Goal: Task Accomplishment & Management: Manage account settings

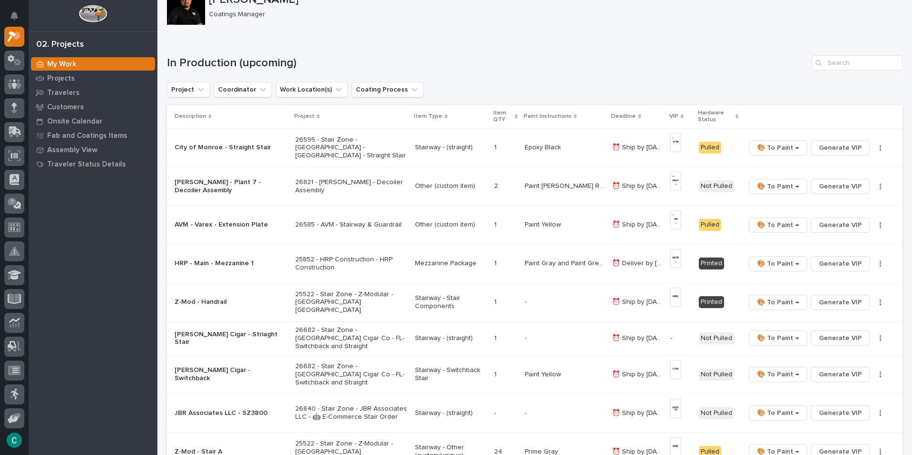
scroll to position [48, 0]
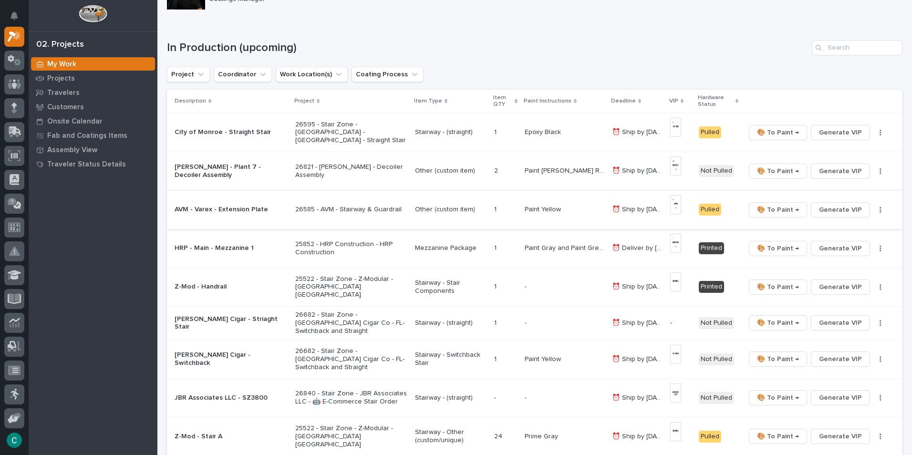
click at [791, 212] on span "🎨 To Paint →" at bounding box center [778, 209] width 42 height 11
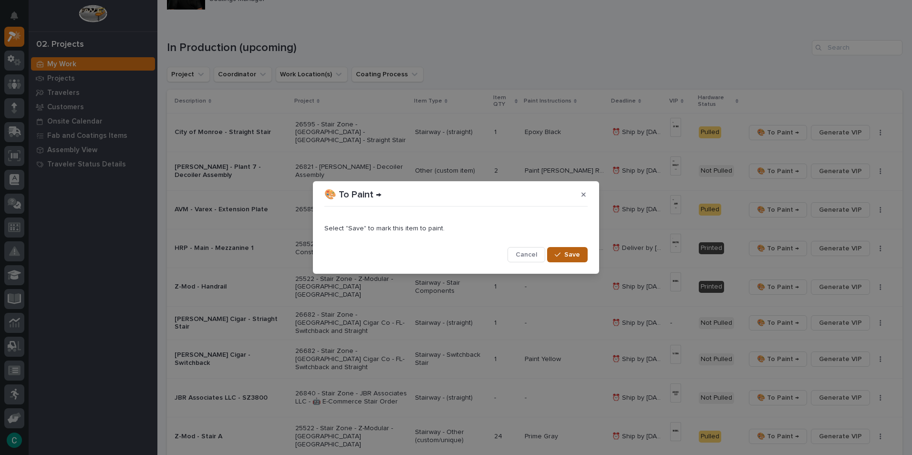
click at [578, 253] on span "Save" at bounding box center [573, 255] width 16 height 9
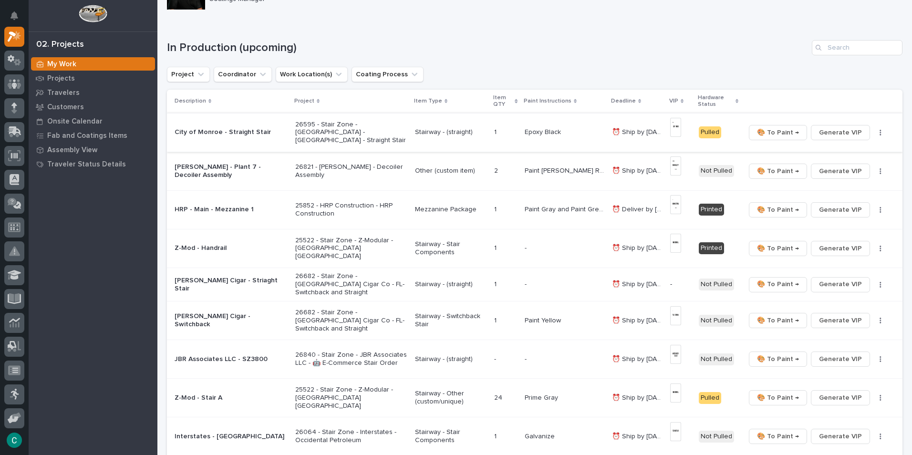
click at [774, 136] on span "🎨 To Paint →" at bounding box center [778, 132] width 42 height 11
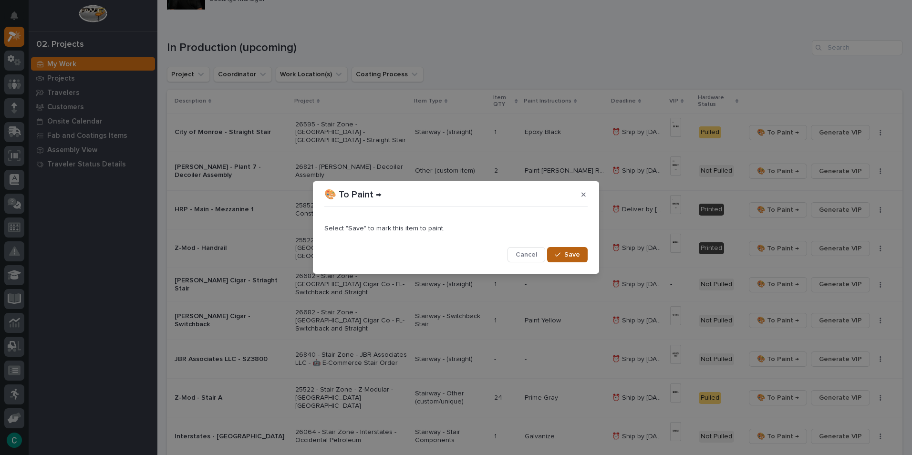
click at [575, 256] on span "Save" at bounding box center [573, 255] width 16 height 9
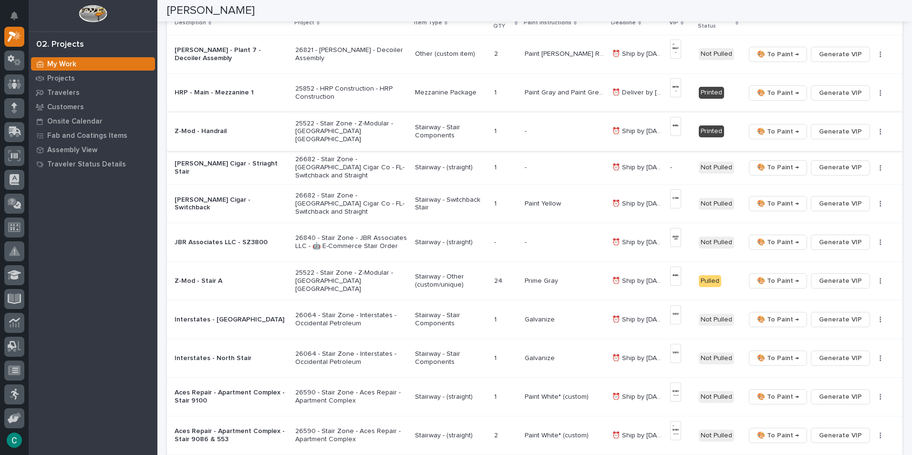
scroll to position [143, 0]
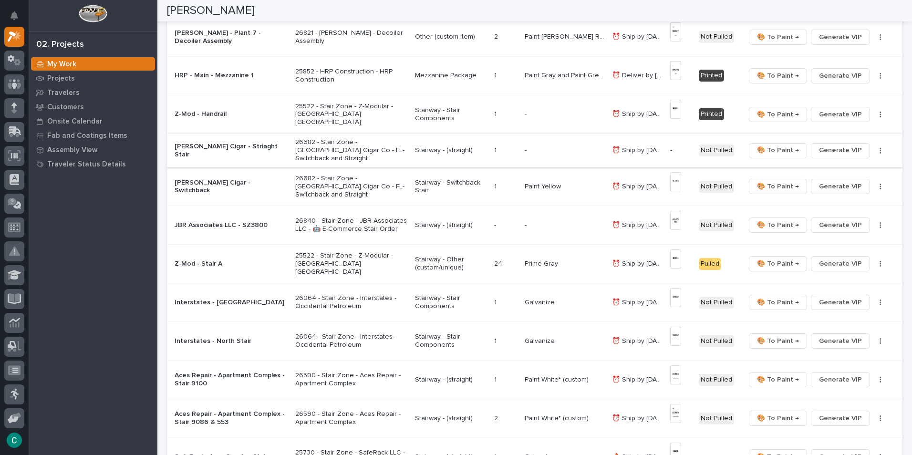
click at [823, 145] on span "Generate VIP" at bounding box center [840, 150] width 43 height 11
click at [451, 148] on p "Stairway - (straight)" at bounding box center [451, 150] width 72 height 8
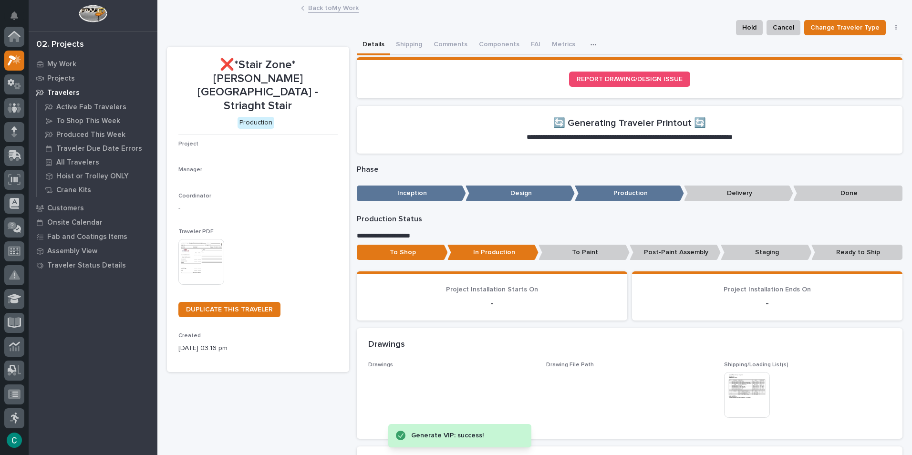
scroll to position [24, 0]
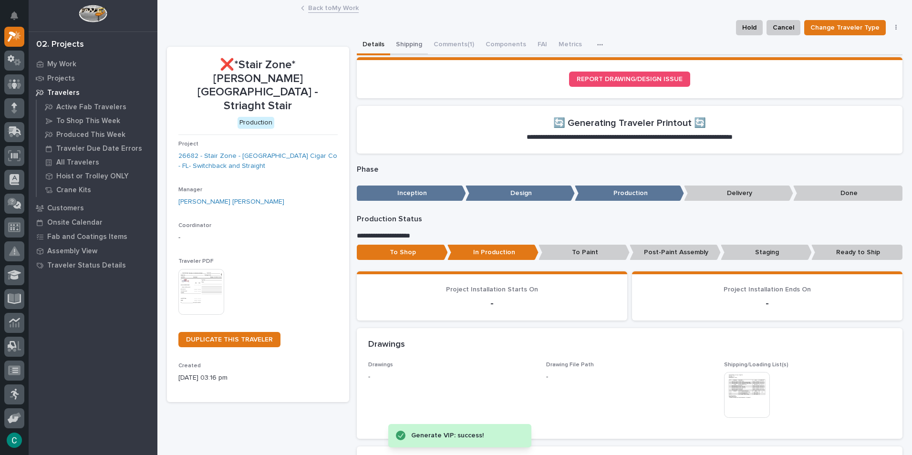
click at [413, 37] on button "Shipping" at bounding box center [409, 45] width 38 height 20
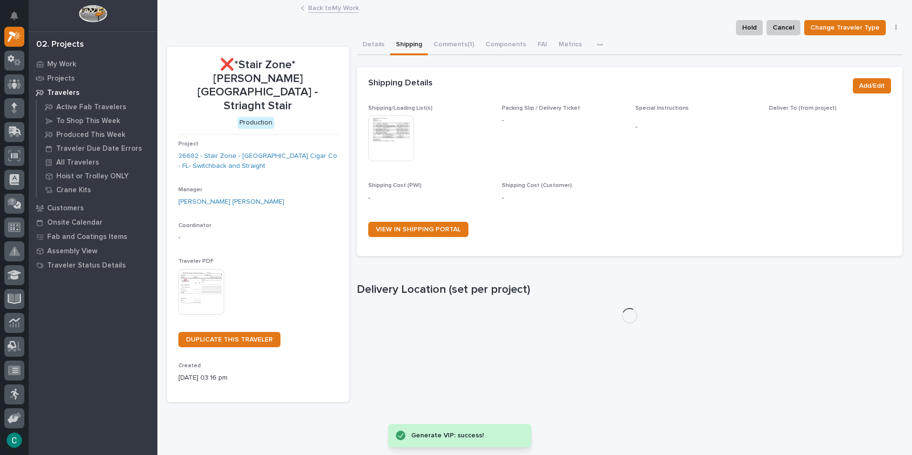
click at [397, 137] on img at bounding box center [391, 138] width 46 height 46
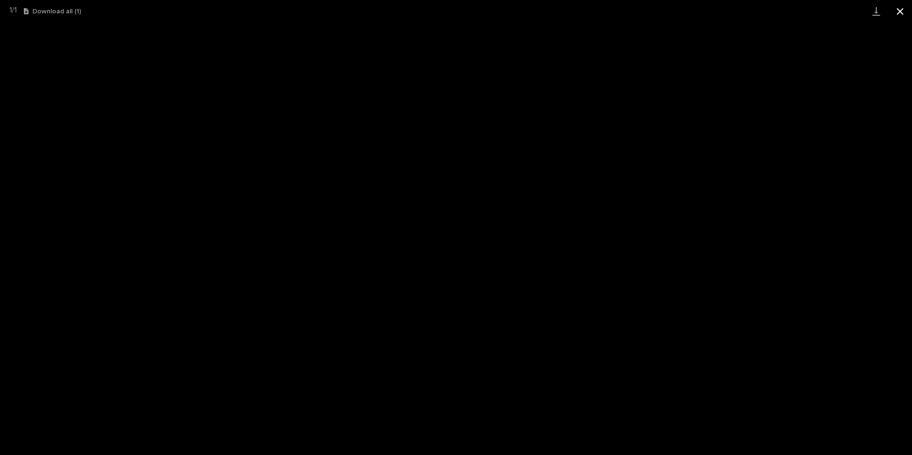
click at [896, 12] on button "Close gallery" at bounding box center [901, 11] width 24 height 22
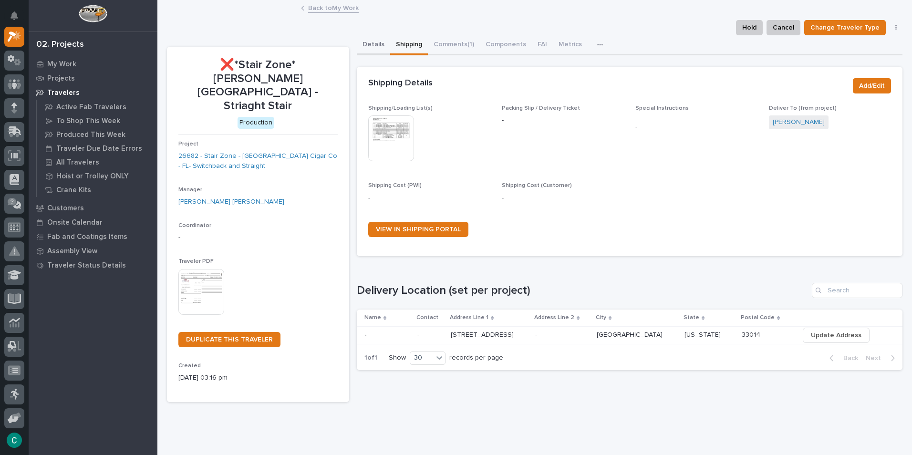
click at [364, 44] on button "Details" at bounding box center [373, 45] width 33 height 20
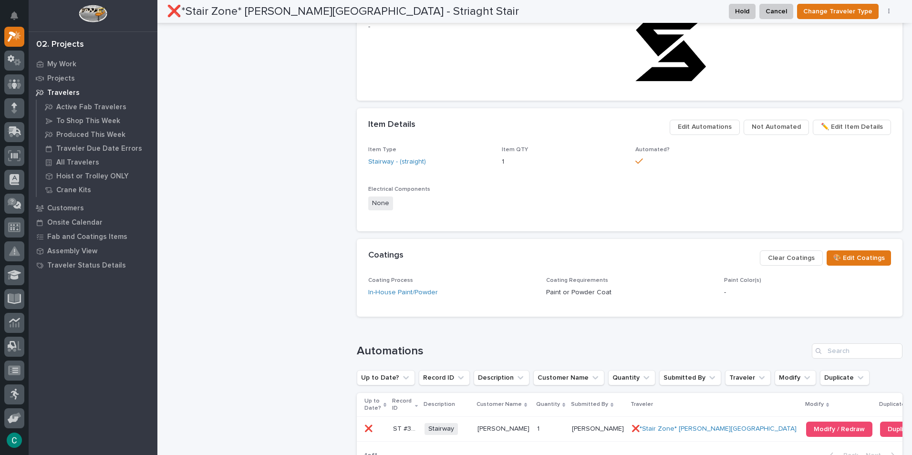
scroll to position [713, 0]
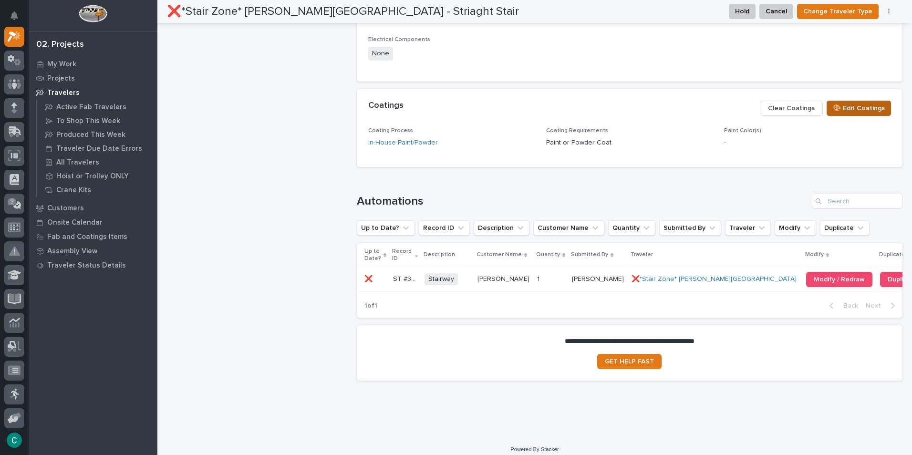
click at [847, 108] on span "🎨 Edit Coatings" at bounding box center [859, 108] width 52 height 11
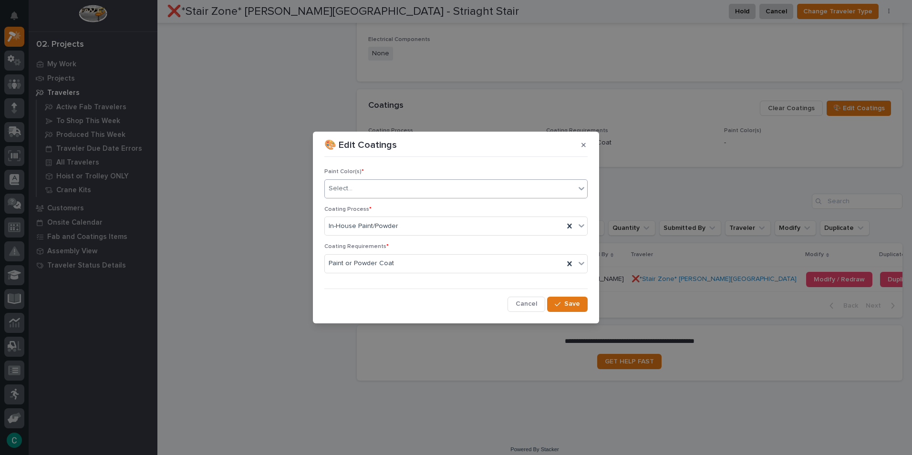
click at [371, 191] on div "Select..." at bounding box center [450, 189] width 251 height 16
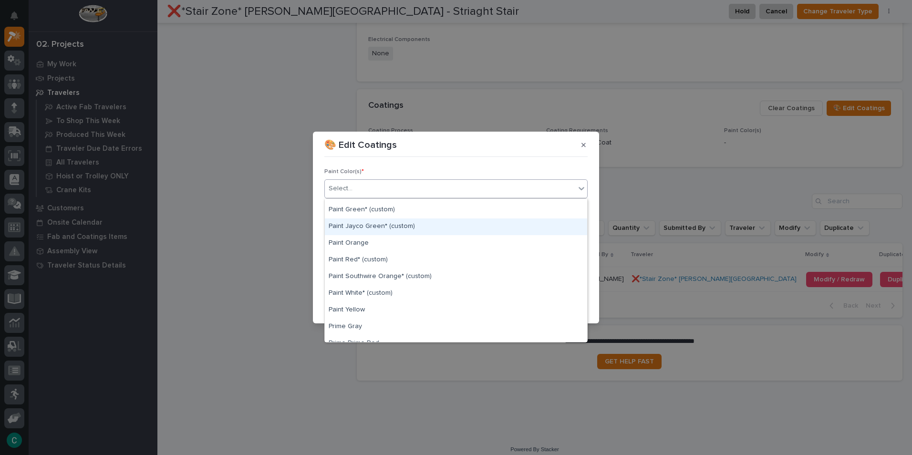
scroll to position [239, 0]
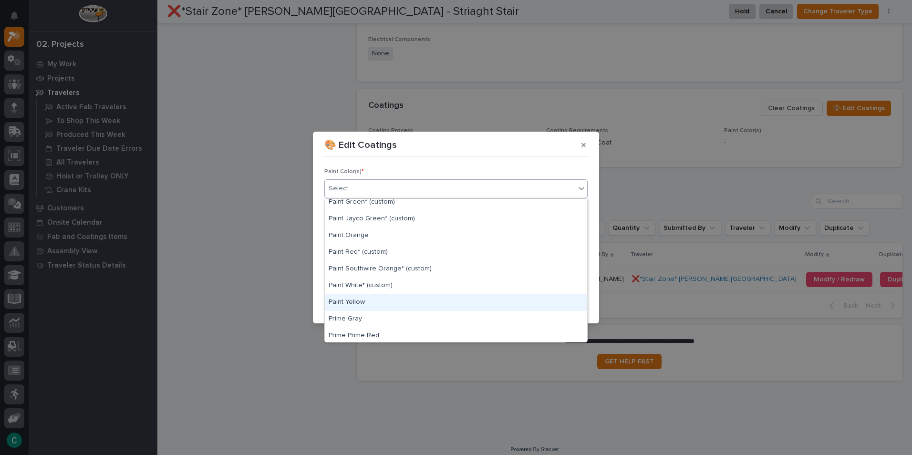
click at [380, 304] on div "Paint Yellow" at bounding box center [456, 302] width 262 height 17
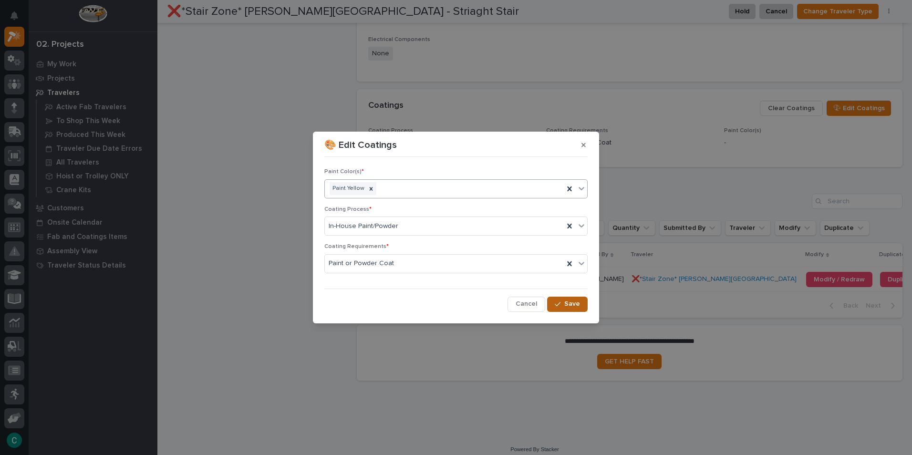
click at [575, 305] on span "Save" at bounding box center [573, 304] width 16 height 9
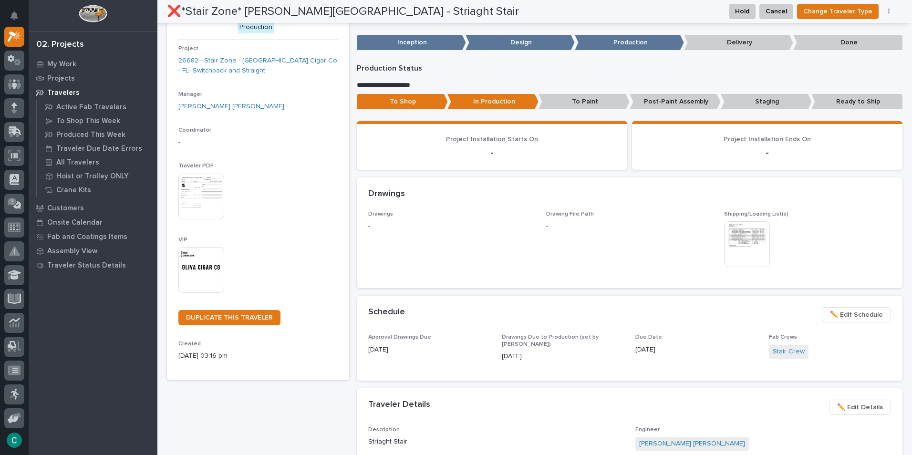
scroll to position [0, 0]
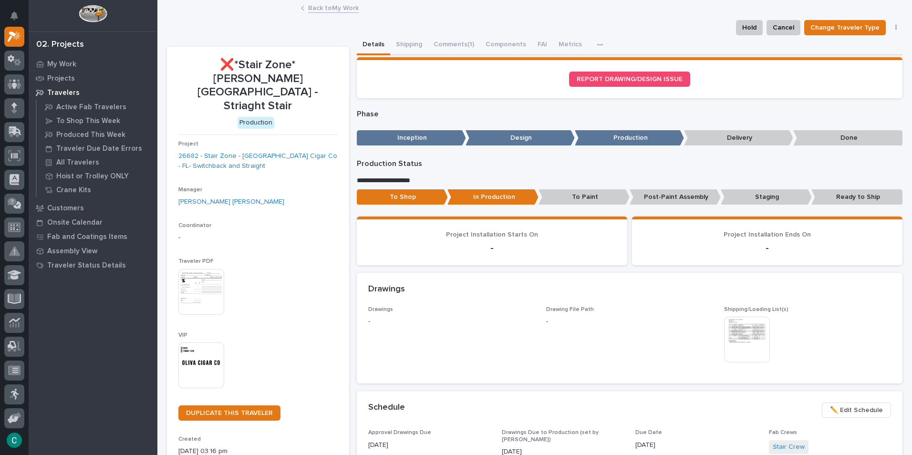
click at [323, 10] on link "Back to My Work" at bounding box center [333, 7] width 51 height 11
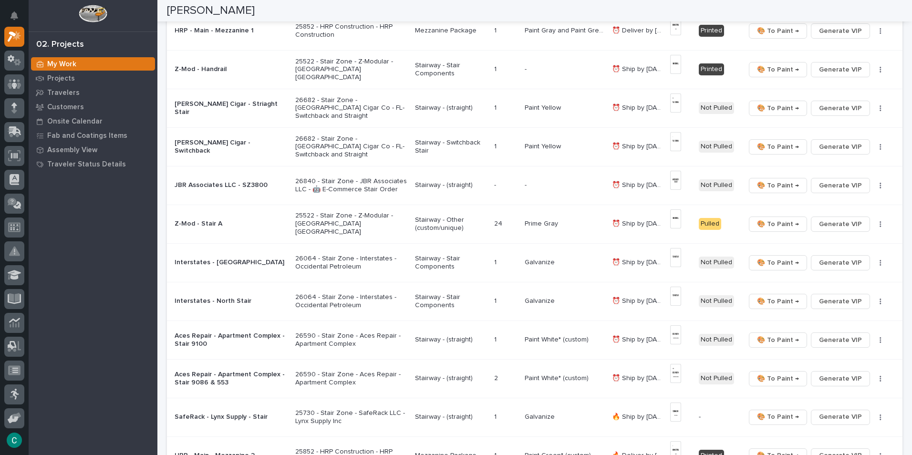
scroll to position [191, 0]
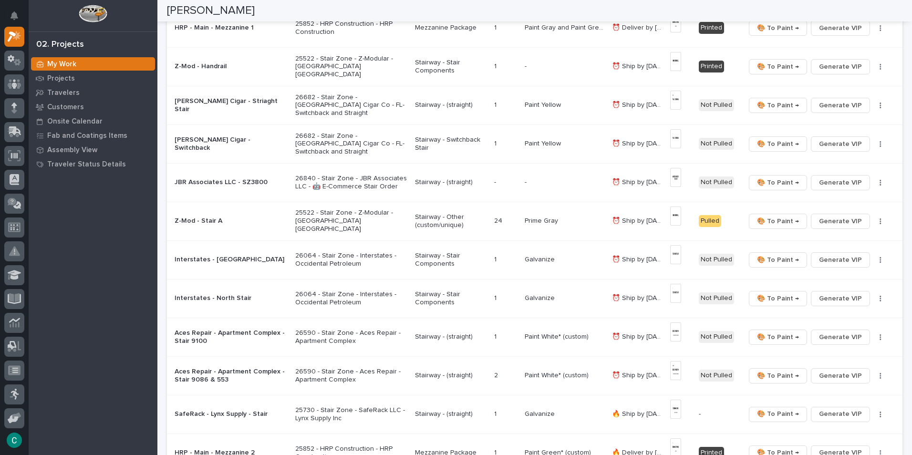
click at [367, 183] on p "26840 - Stair Zone - JBR Associates LLC - 🤖 E-Commerce Stair Order" at bounding box center [351, 183] width 112 height 16
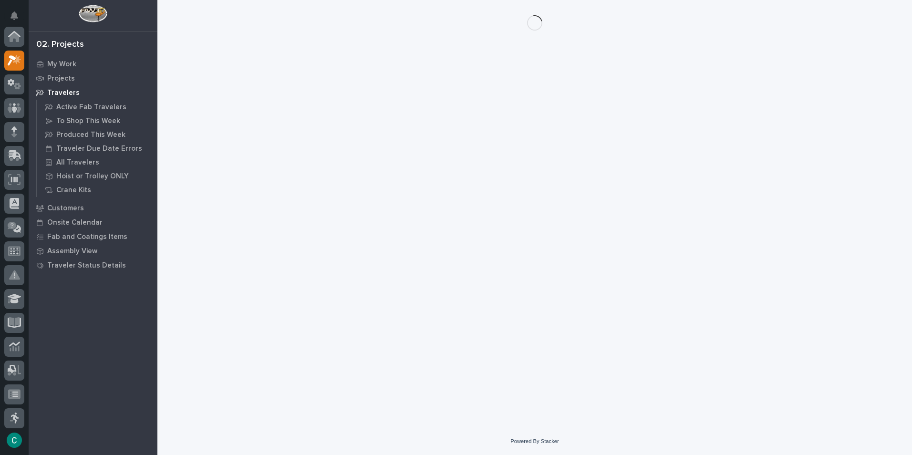
scroll to position [24, 0]
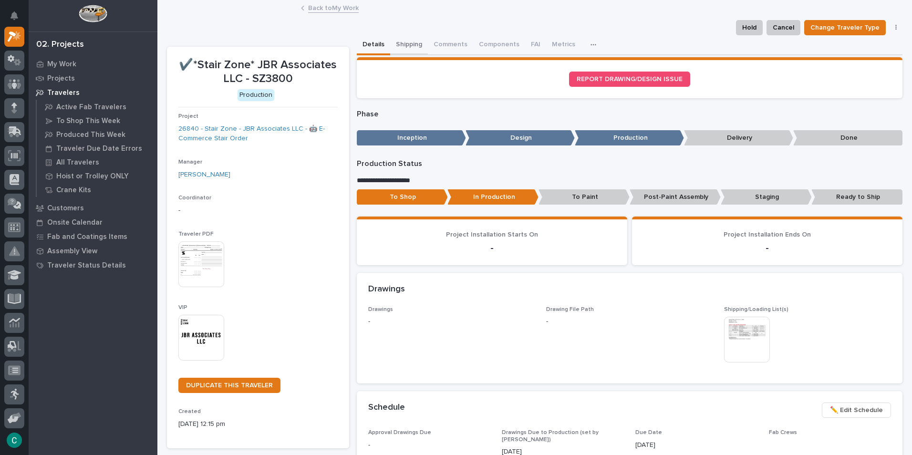
click at [404, 43] on button "Shipping" at bounding box center [409, 45] width 38 height 20
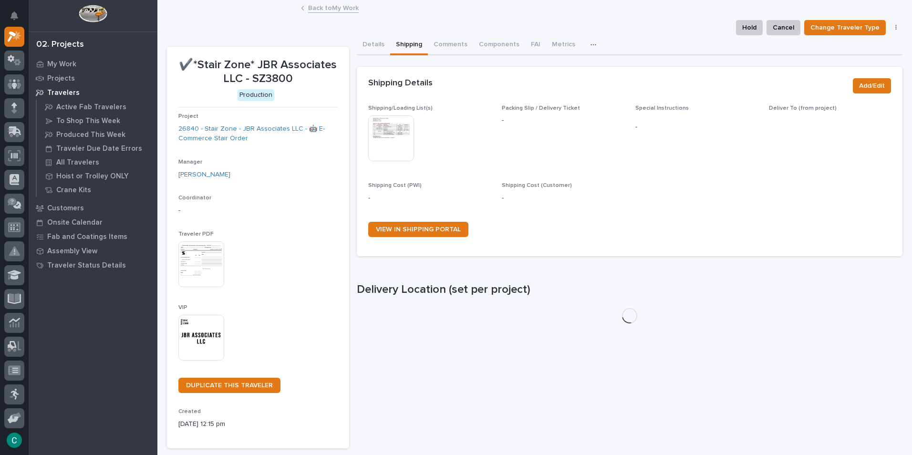
click at [402, 131] on img at bounding box center [391, 138] width 46 height 46
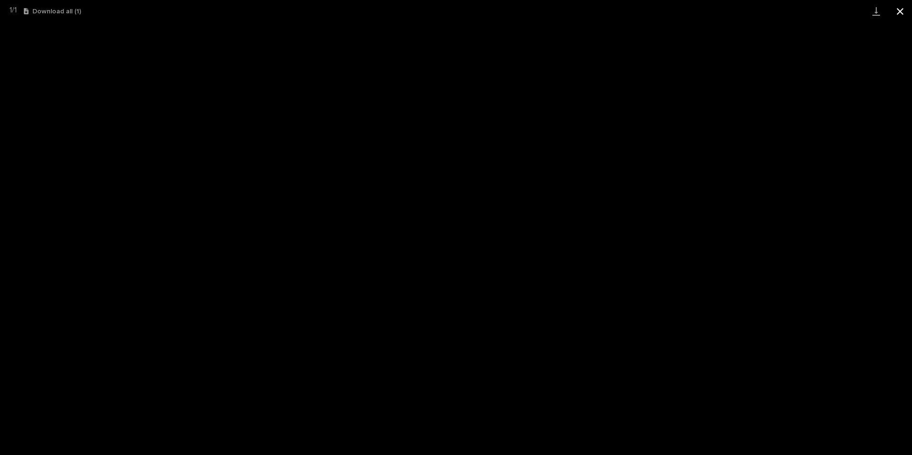
click at [900, 8] on button "Close gallery" at bounding box center [901, 11] width 24 height 22
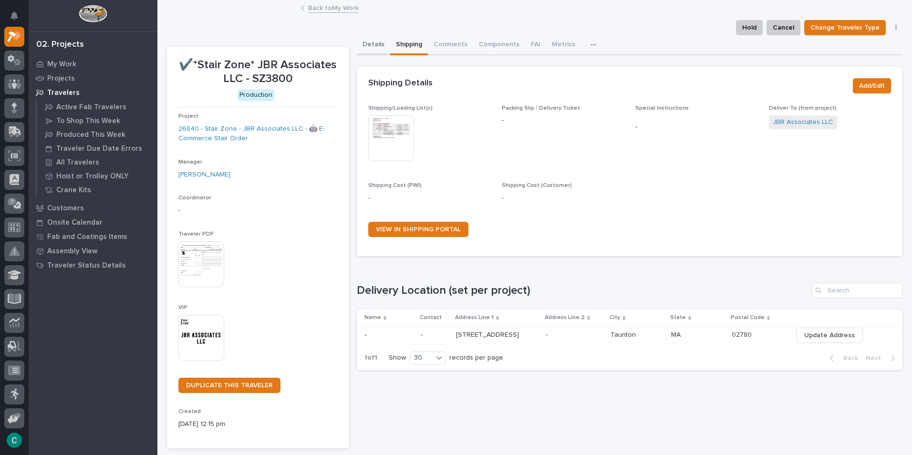
click at [374, 44] on button "Details" at bounding box center [373, 45] width 33 height 20
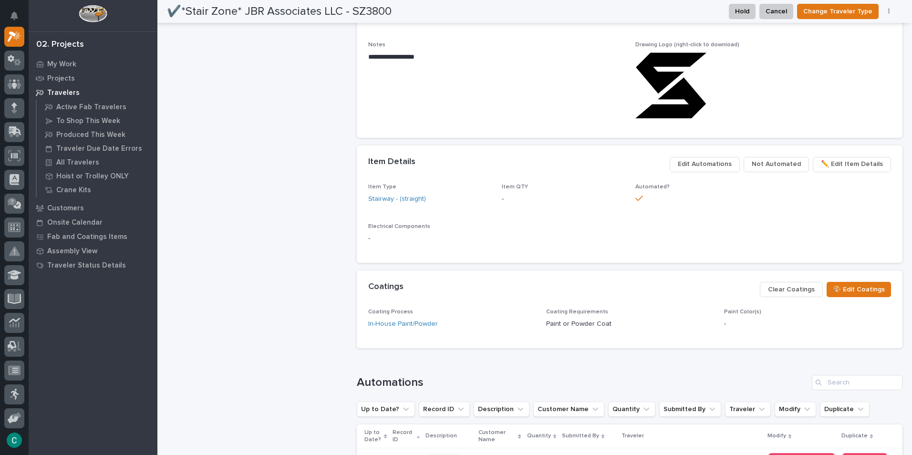
scroll to position [573, 0]
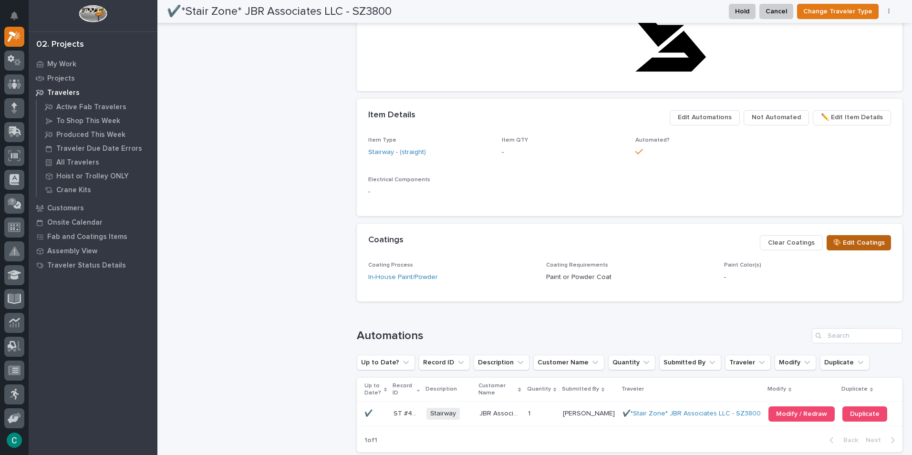
click at [854, 239] on span "🎨 Edit Coatings" at bounding box center [859, 242] width 52 height 11
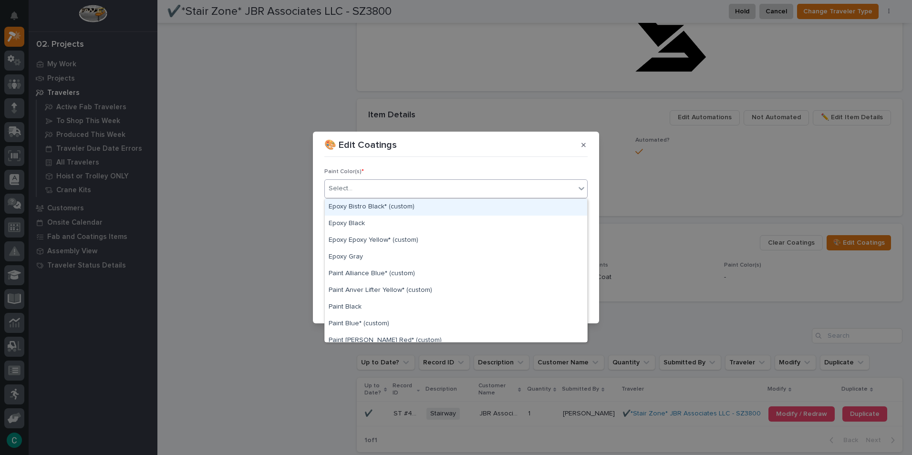
click at [417, 186] on div "Select..." at bounding box center [450, 189] width 251 height 16
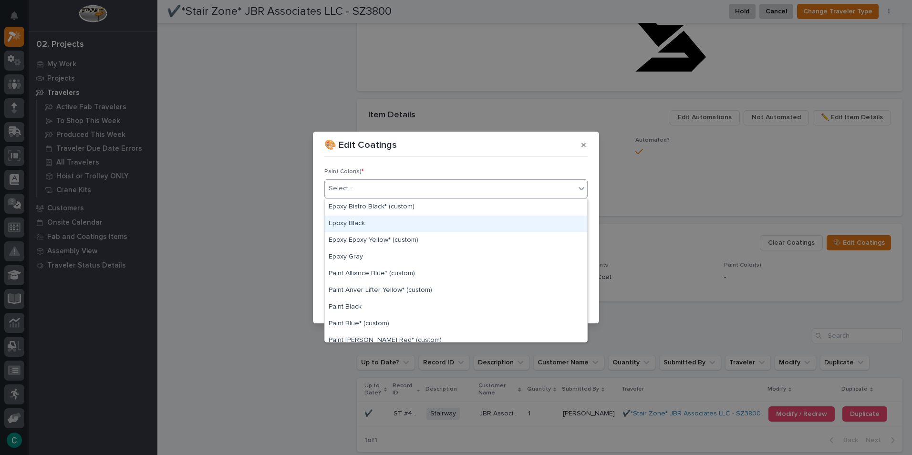
click at [420, 225] on div "Epoxy Black" at bounding box center [456, 224] width 262 height 17
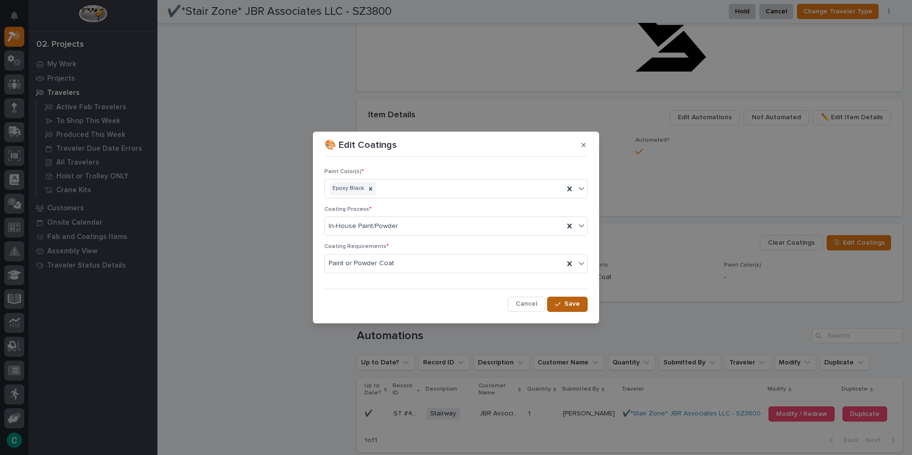
click at [571, 303] on span "Save" at bounding box center [573, 304] width 16 height 9
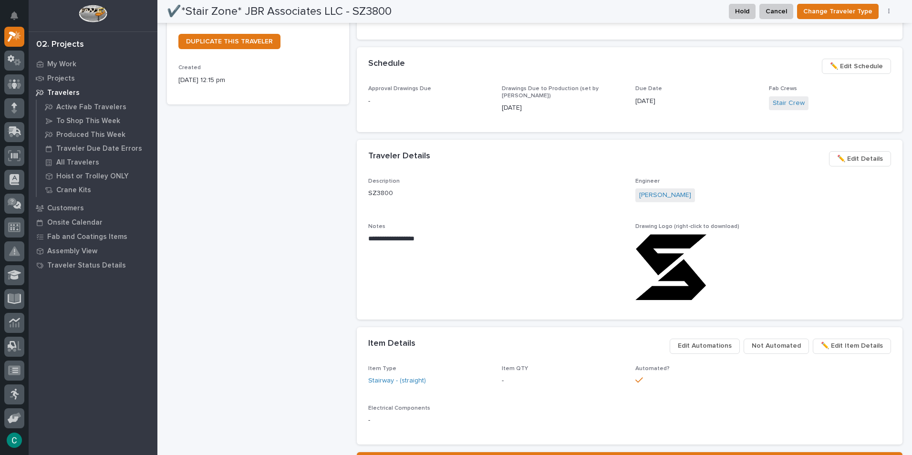
scroll to position [0, 0]
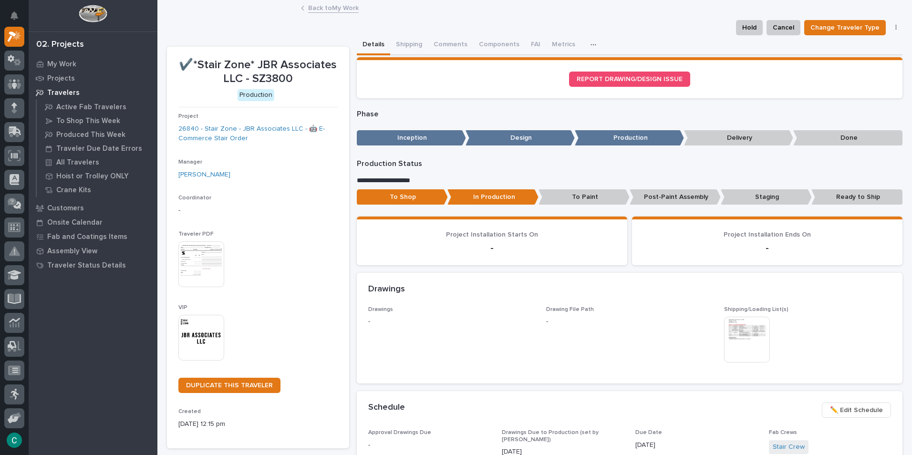
click at [324, 9] on link "Back to My Work" at bounding box center [333, 7] width 51 height 11
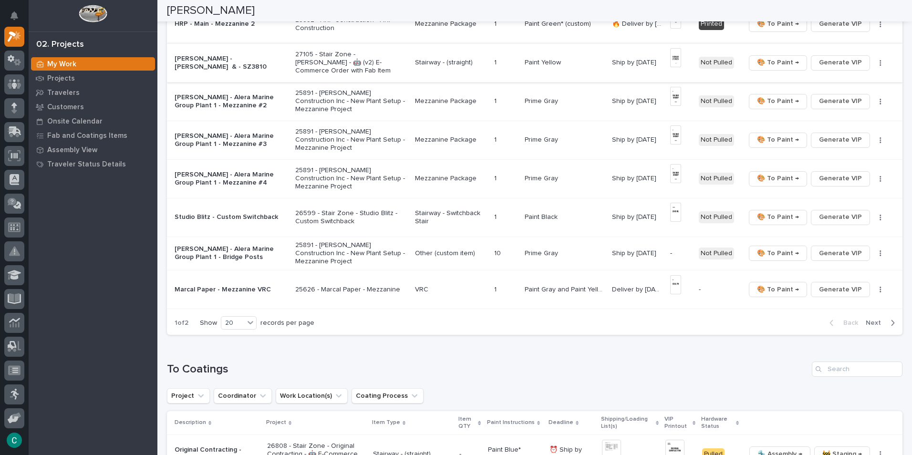
scroll to position [620, 0]
click at [841, 251] on span "Generate VIP" at bounding box center [840, 252] width 43 height 11
click at [873, 318] on span "Next" at bounding box center [876, 322] width 21 height 9
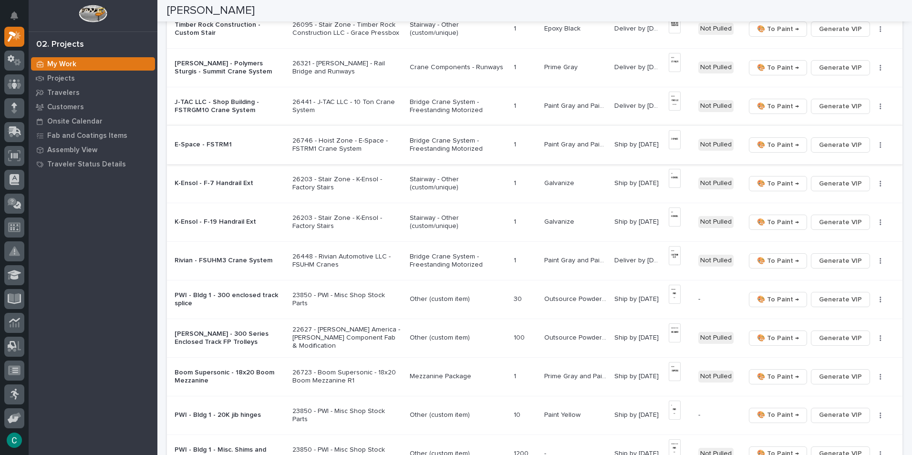
scroll to position [191, 0]
click at [670, 144] on img at bounding box center [675, 138] width 12 height 19
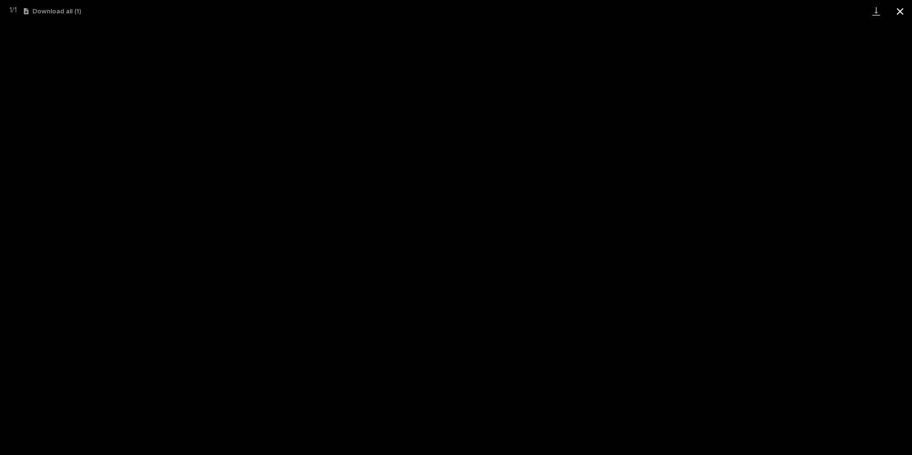
click at [900, 13] on button "Close gallery" at bounding box center [901, 11] width 24 height 22
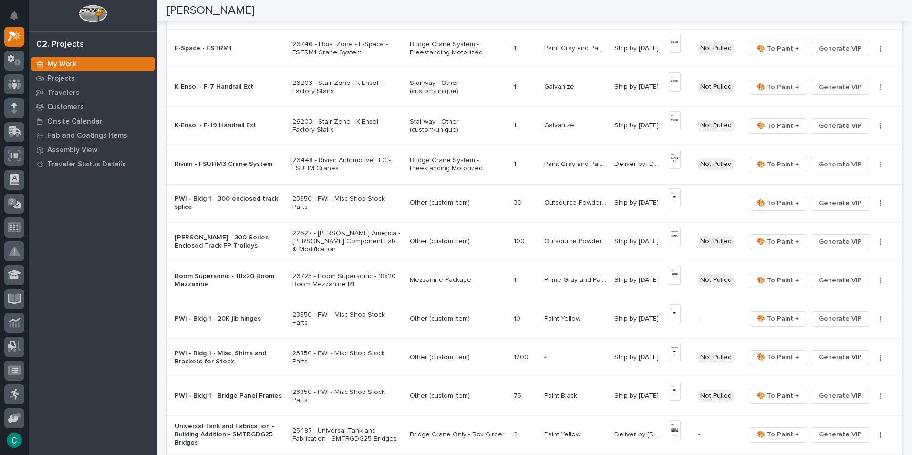
scroll to position [334, 0]
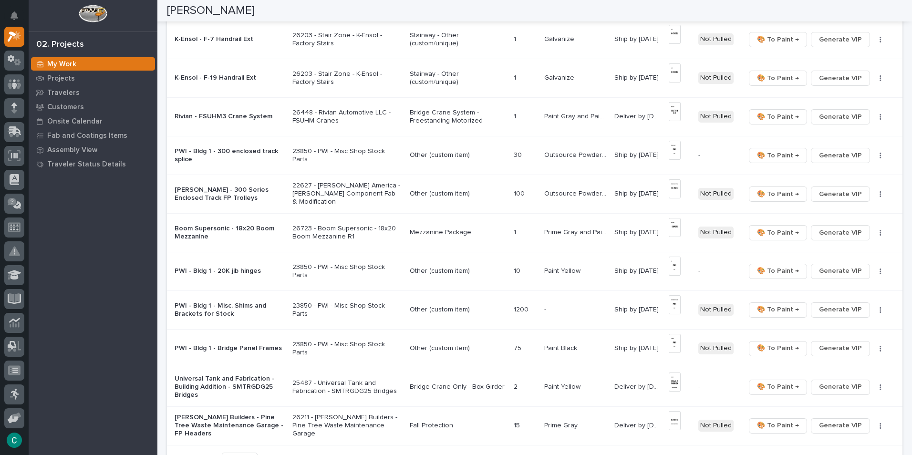
click at [465, 119] on p "Bridge Crane System - Freestanding Motorized" at bounding box center [458, 117] width 96 height 16
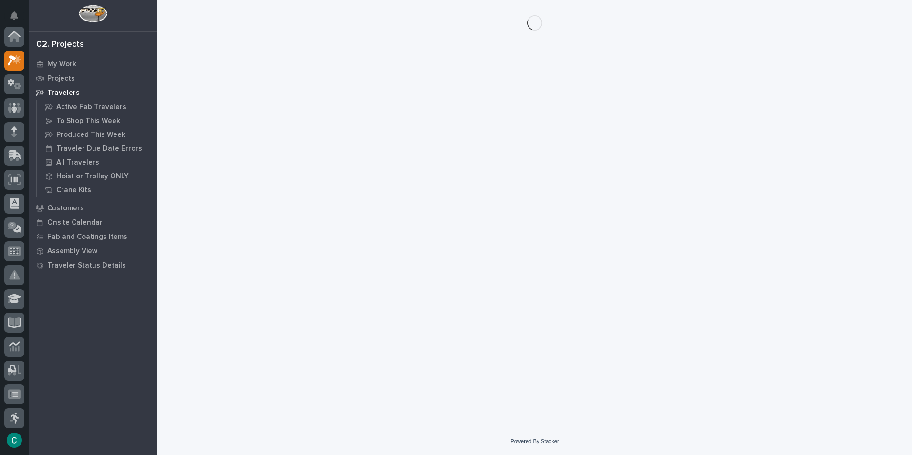
scroll to position [24, 0]
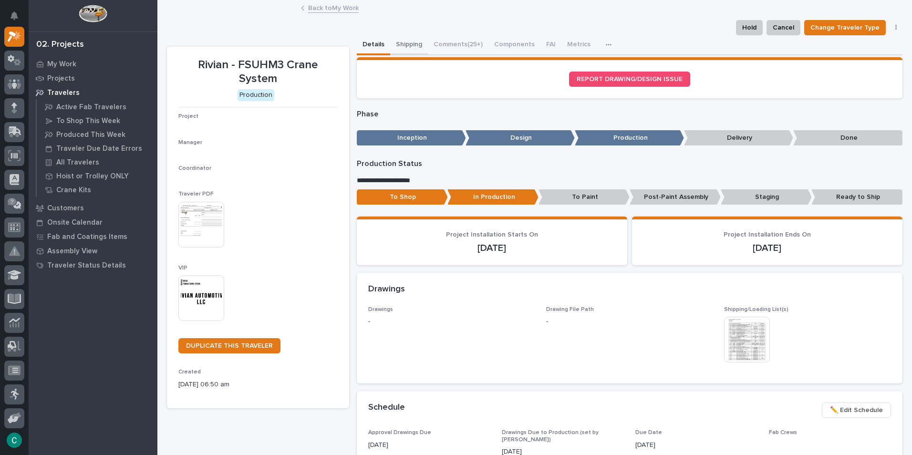
click at [402, 47] on button "Shipping" at bounding box center [409, 45] width 38 height 20
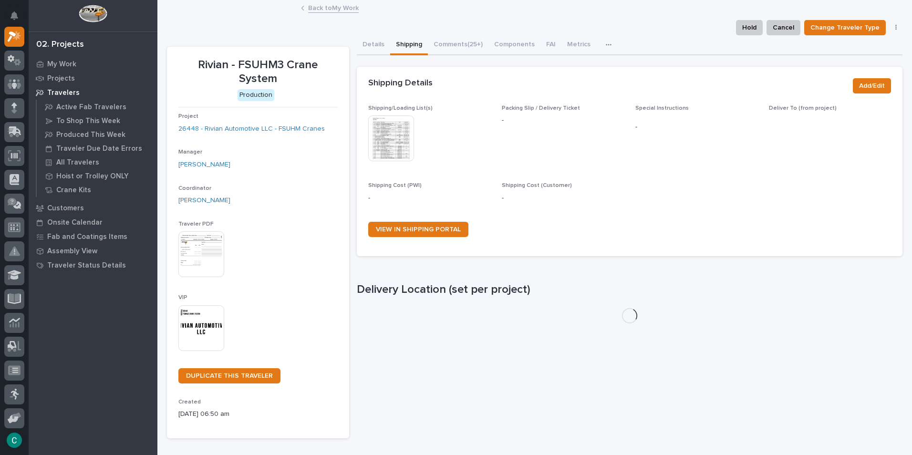
click at [402, 135] on img at bounding box center [391, 138] width 46 height 46
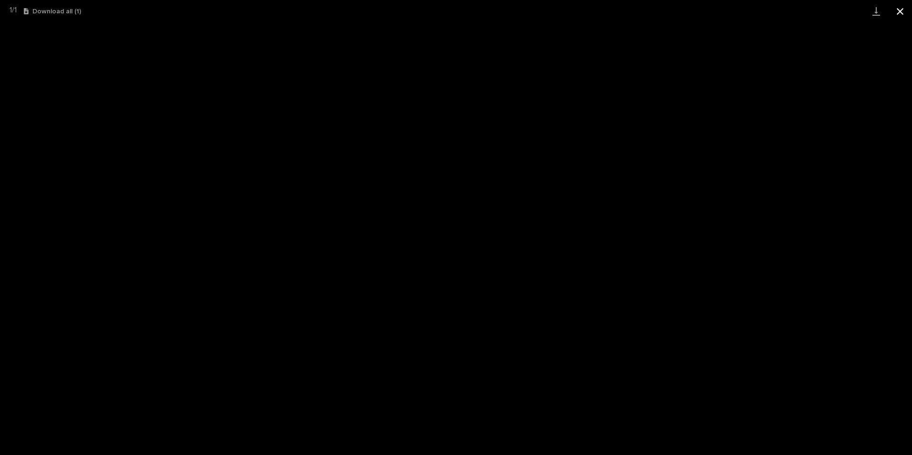
click at [902, 7] on button "Close gallery" at bounding box center [901, 11] width 24 height 22
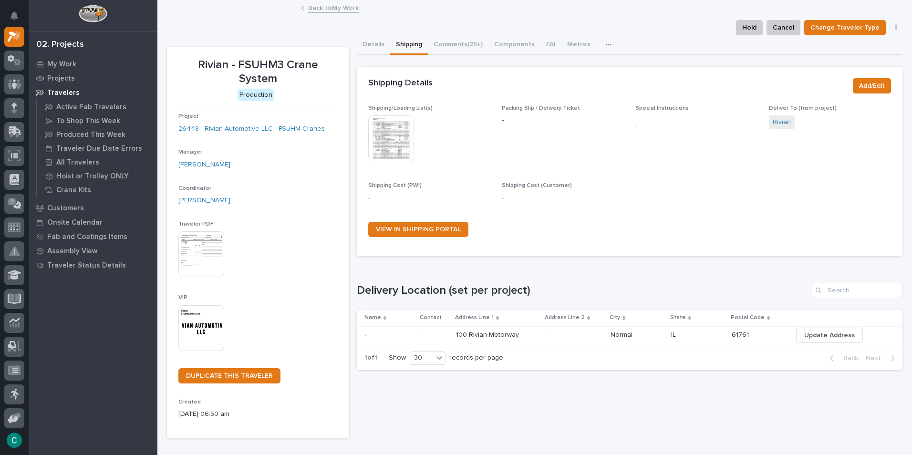
click at [314, 6] on link "Back to My Work" at bounding box center [333, 7] width 51 height 11
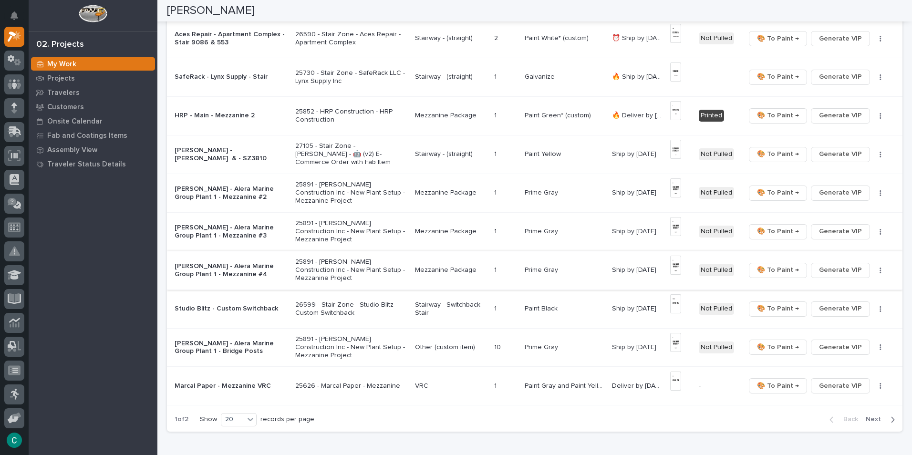
scroll to position [620, 0]
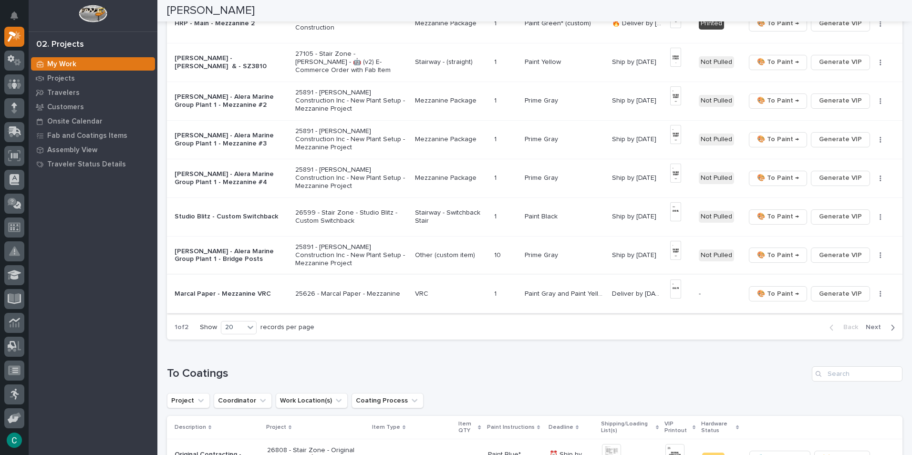
click at [670, 289] on img at bounding box center [675, 289] width 11 height 19
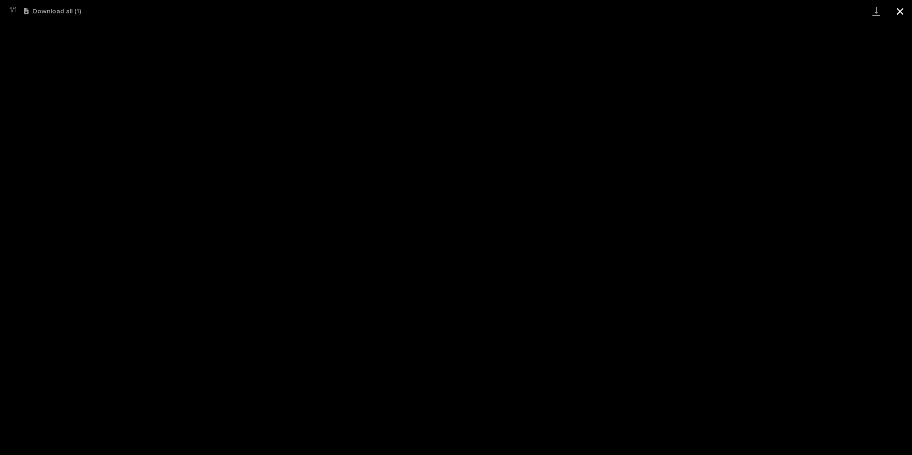
click at [900, 13] on button "Close gallery" at bounding box center [901, 11] width 24 height 22
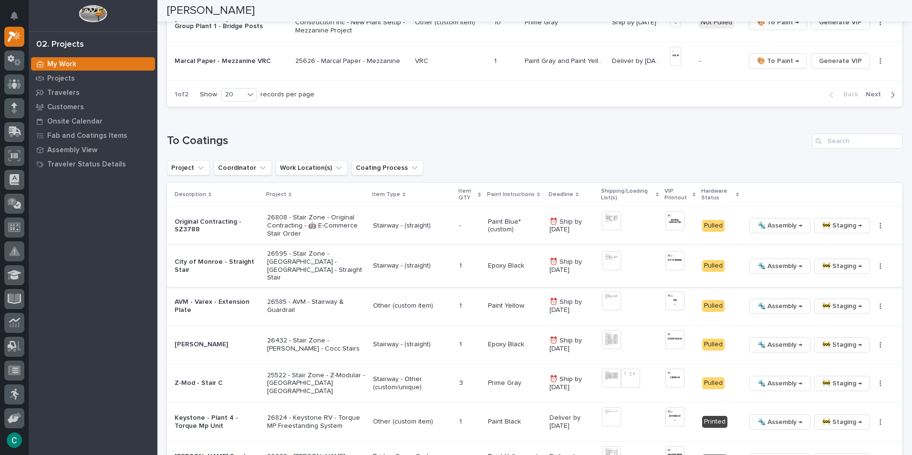
scroll to position [859, 0]
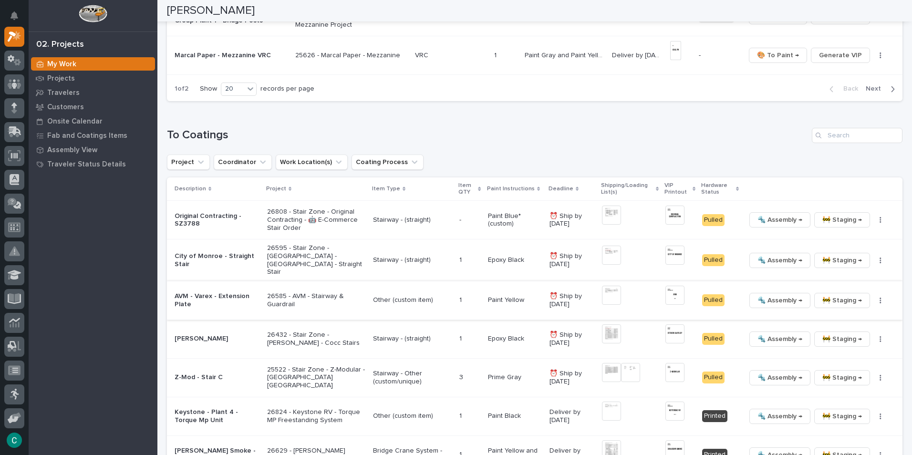
click at [677, 297] on img at bounding box center [675, 295] width 19 height 19
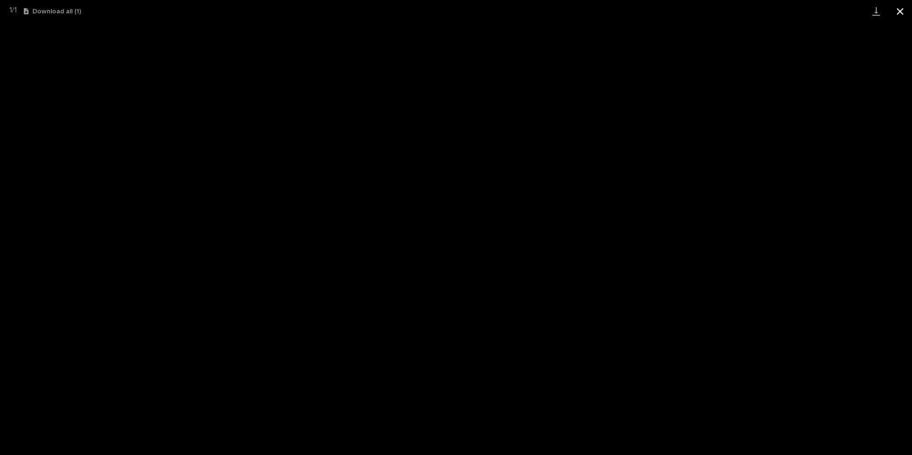
click at [903, 15] on button "Close gallery" at bounding box center [901, 11] width 24 height 22
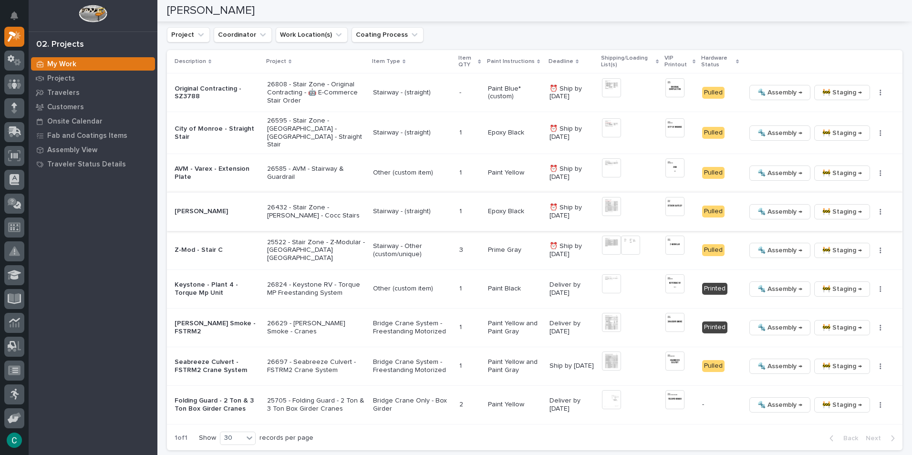
scroll to position [1002, 0]
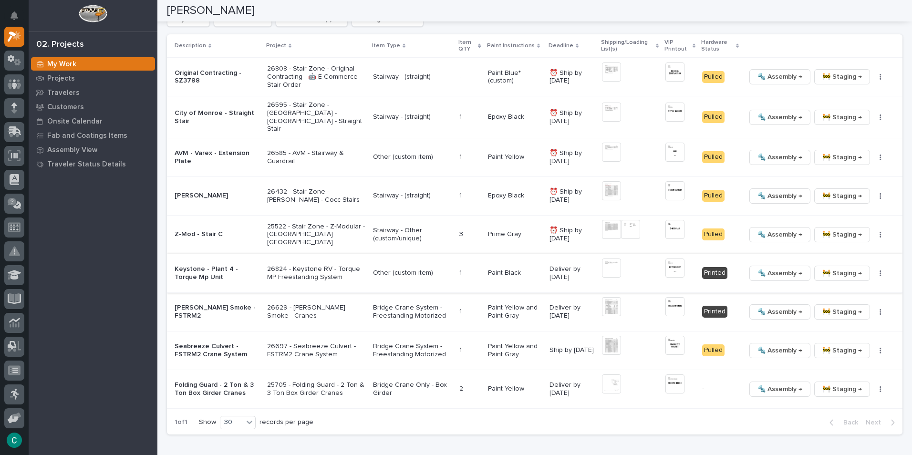
click at [606, 264] on img at bounding box center [611, 268] width 19 height 19
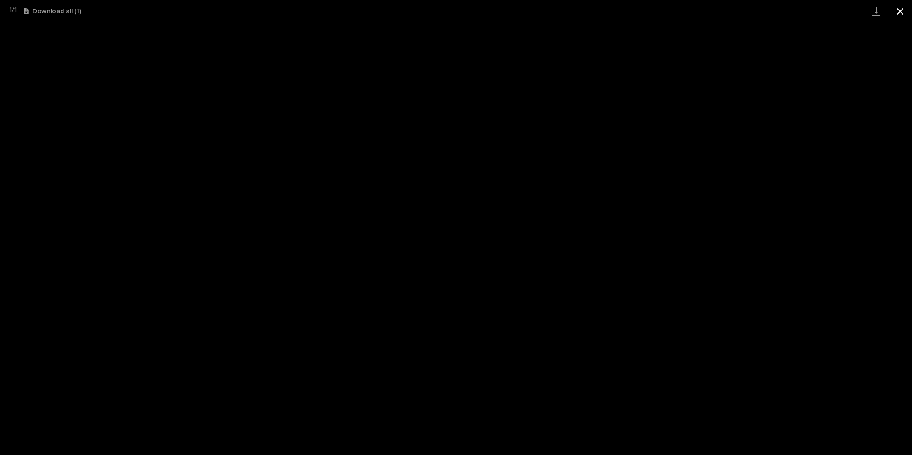
click at [899, 9] on button "Close gallery" at bounding box center [901, 11] width 24 height 22
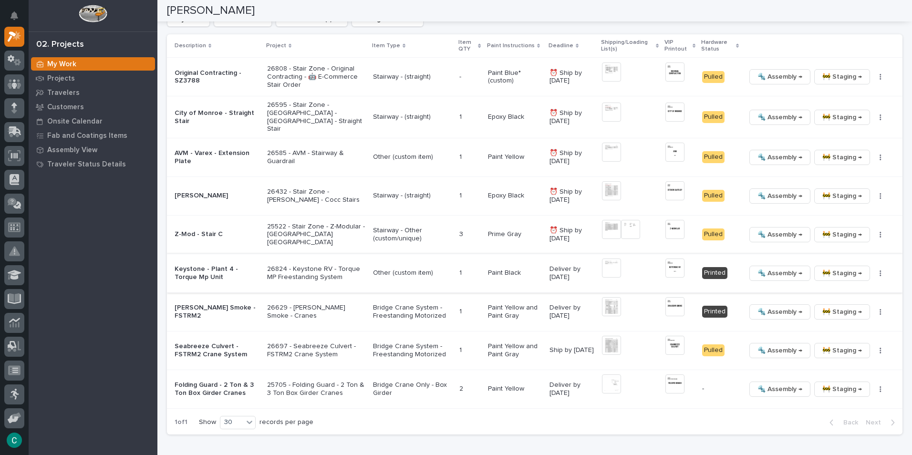
click at [782, 270] on span "🔩 Assembly →" at bounding box center [780, 273] width 45 height 11
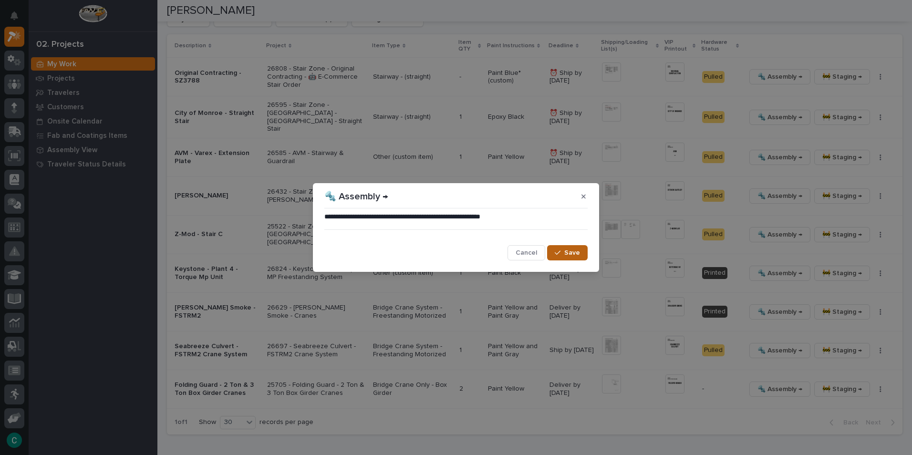
click at [567, 254] on span "Save" at bounding box center [573, 253] width 16 height 9
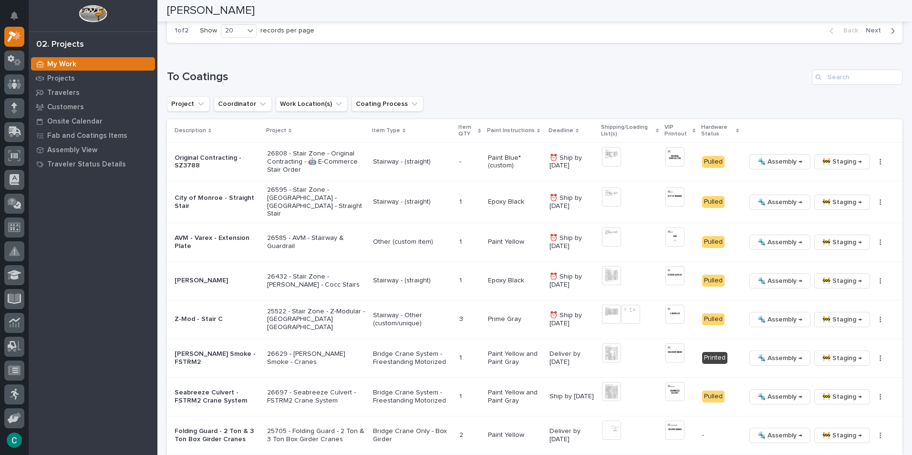
scroll to position [764, 0]
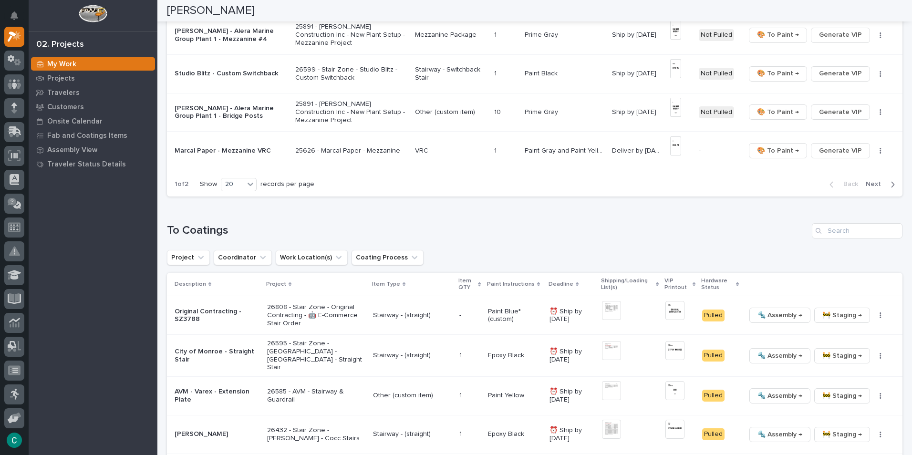
click at [866, 188] on span "Next" at bounding box center [876, 184] width 21 height 9
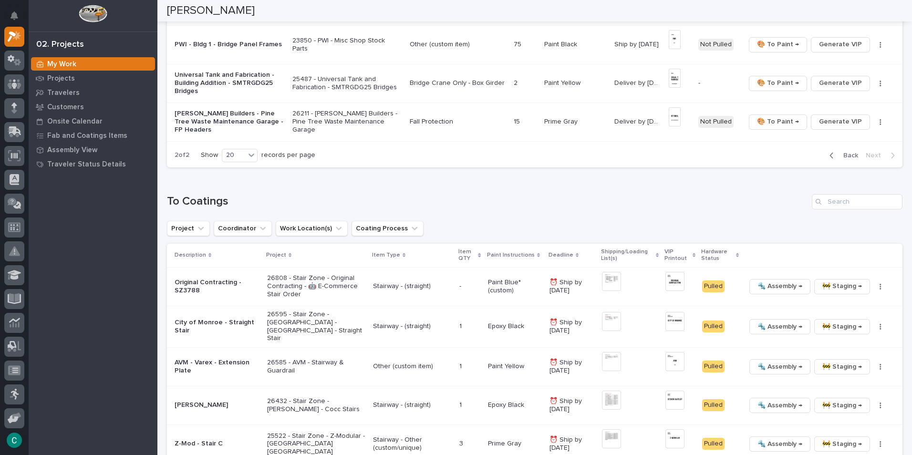
scroll to position [638, 0]
click at [838, 156] on span "Back" at bounding box center [848, 155] width 21 height 9
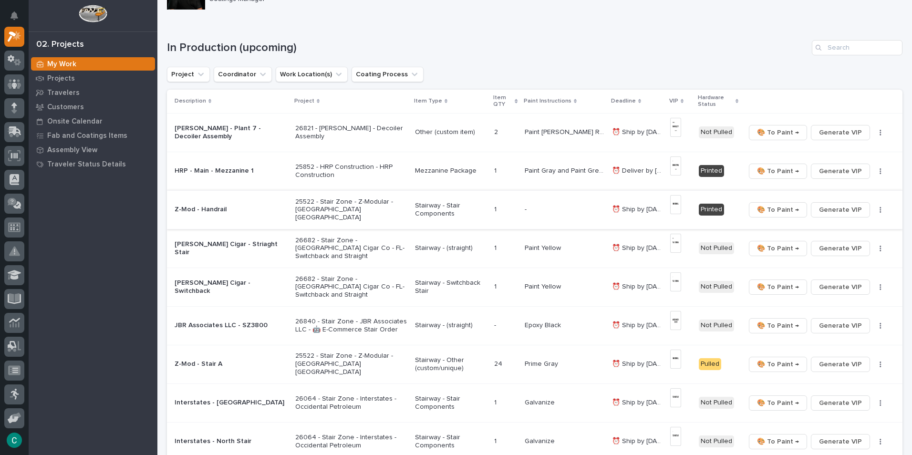
scroll to position [95, 0]
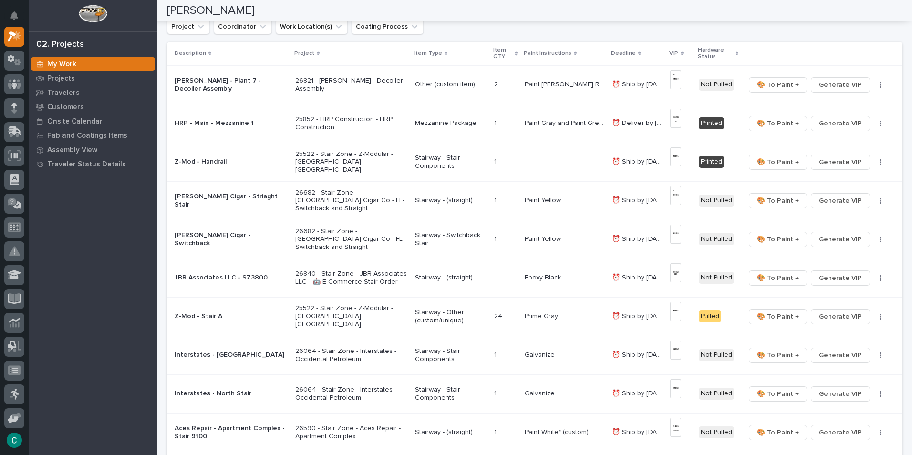
click at [535, 195] on p "Paint Yellow" at bounding box center [544, 200] width 38 height 10
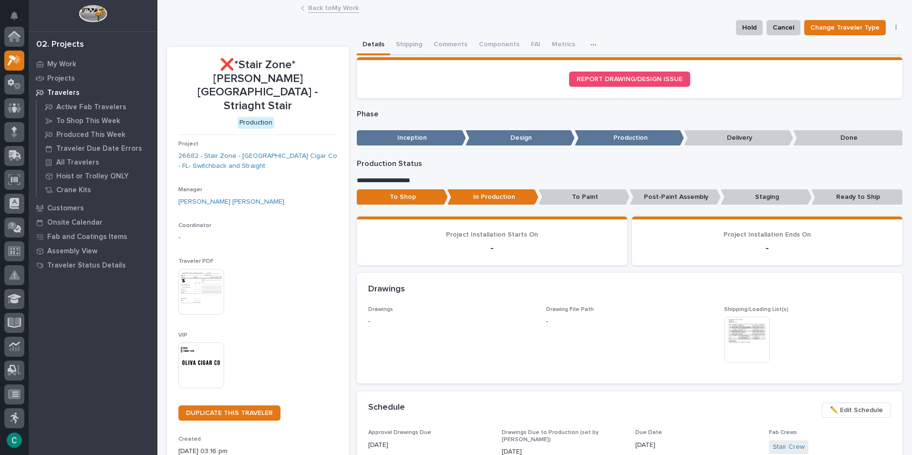
scroll to position [24, 0]
click at [412, 45] on button "Shipping" at bounding box center [409, 45] width 38 height 20
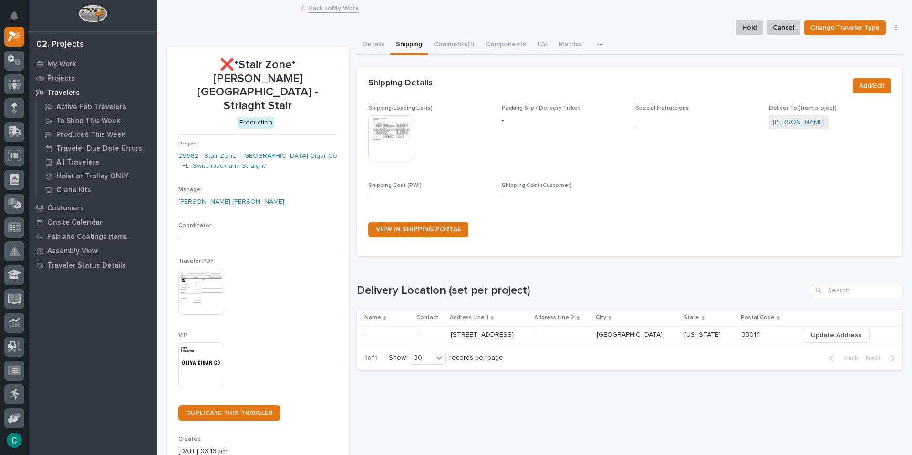
click at [390, 126] on img at bounding box center [391, 138] width 46 height 46
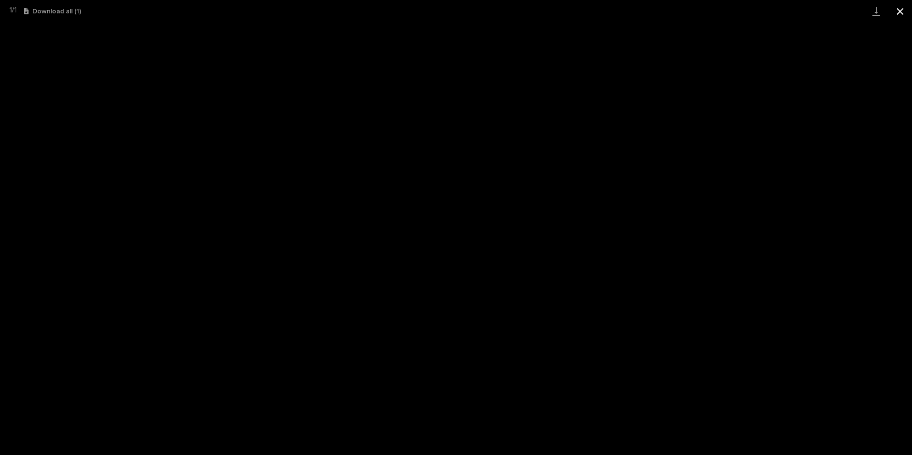
click at [900, 14] on button "Close gallery" at bounding box center [901, 11] width 24 height 22
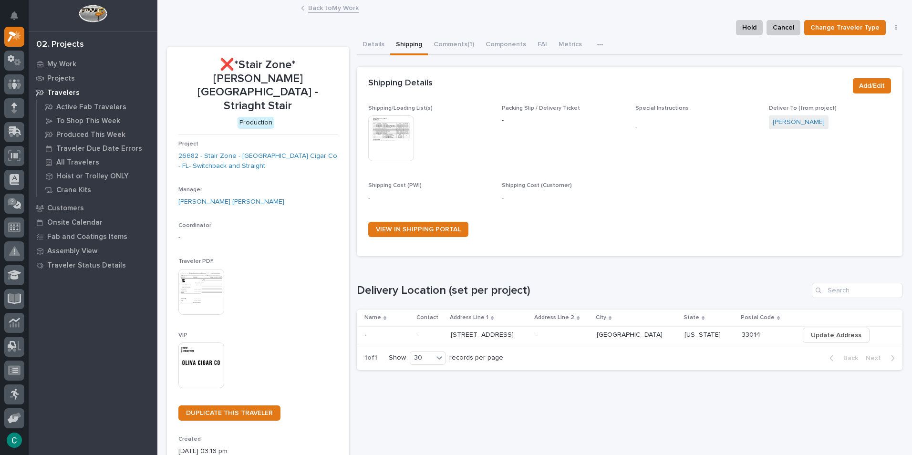
click at [327, 10] on link "Back to My Work" at bounding box center [333, 7] width 51 height 11
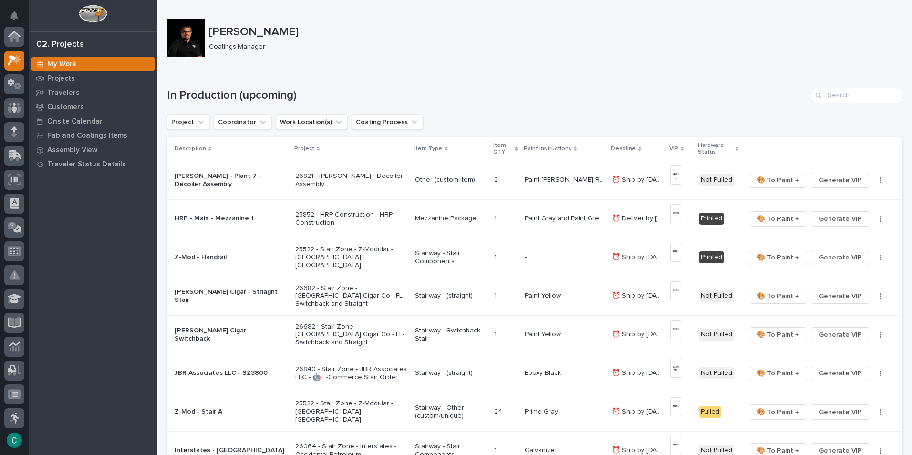
scroll to position [24, 0]
click at [469, 328] on p "Stairway - Switchback Stair" at bounding box center [451, 335] width 72 height 16
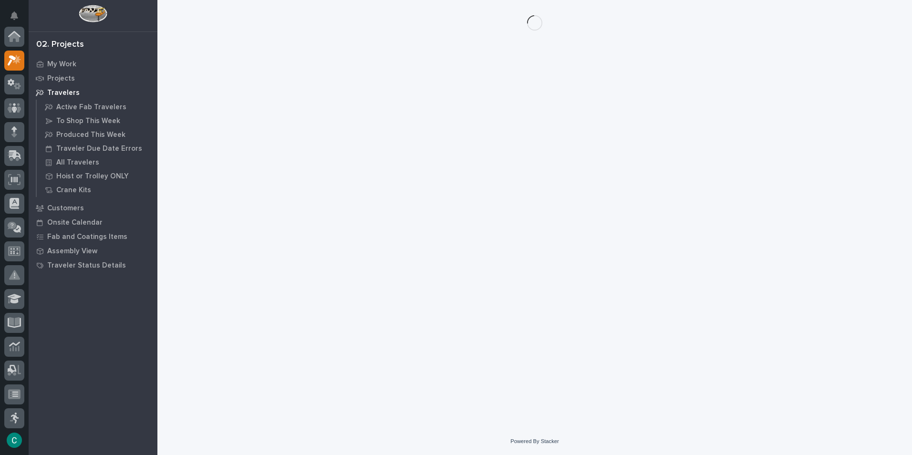
scroll to position [24, 0]
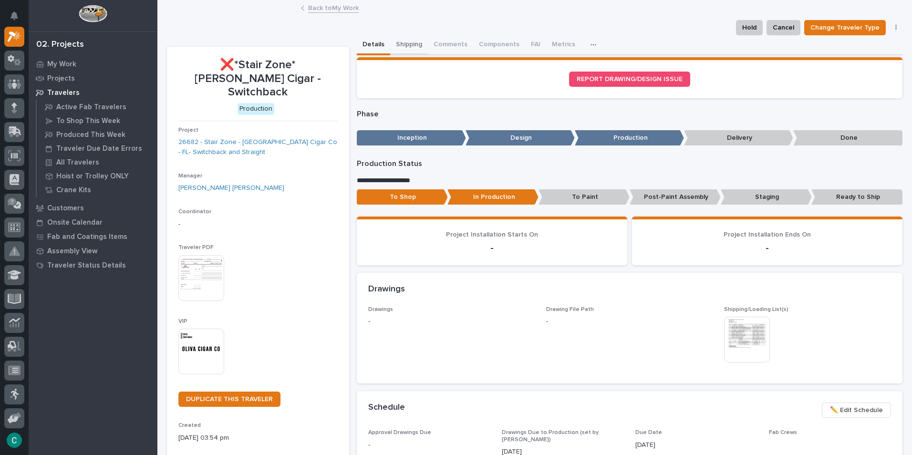
click at [394, 40] on button "Shipping" at bounding box center [409, 45] width 38 height 20
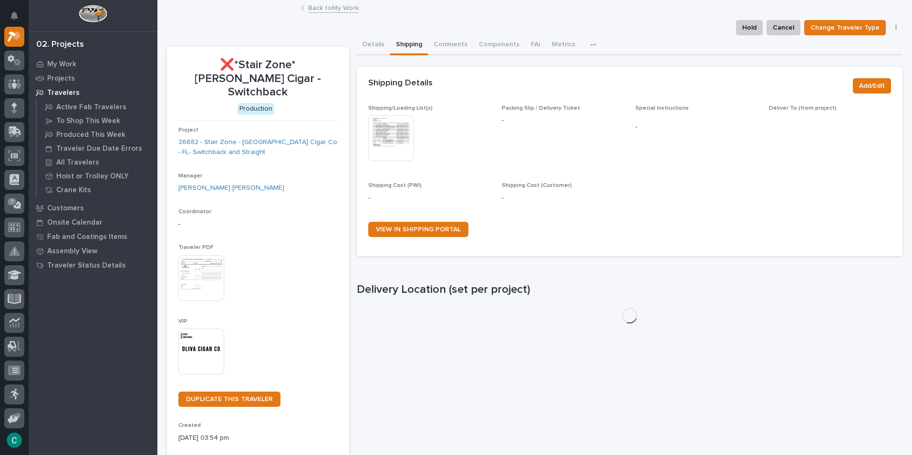
click at [390, 132] on img at bounding box center [391, 138] width 46 height 46
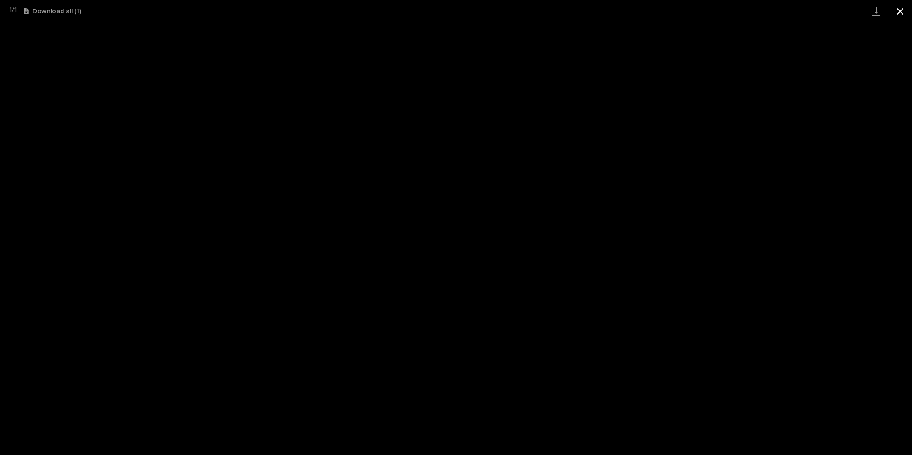
click at [899, 6] on button "Close gallery" at bounding box center [901, 11] width 24 height 22
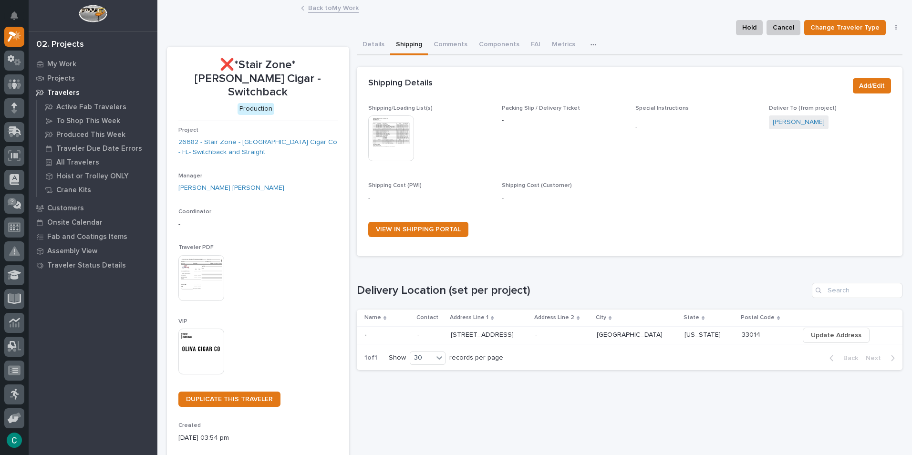
click at [303, 10] on div "Back to My Work" at bounding box center [534, 8] width 477 height 13
click at [310, 10] on link "Back to My Work" at bounding box center [333, 7] width 51 height 11
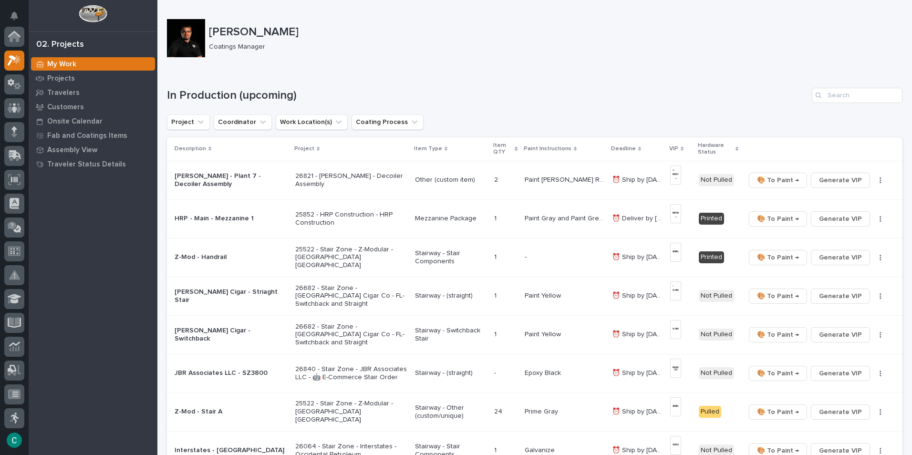
scroll to position [24, 0]
click at [72, 97] on p "Travelers" at bounding box center [63, 93] width 32 height 9
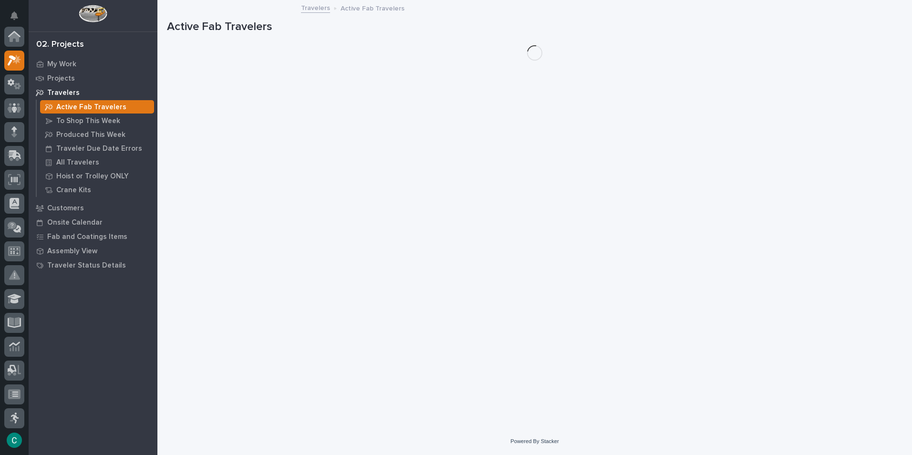
scroll to position [24, 0]
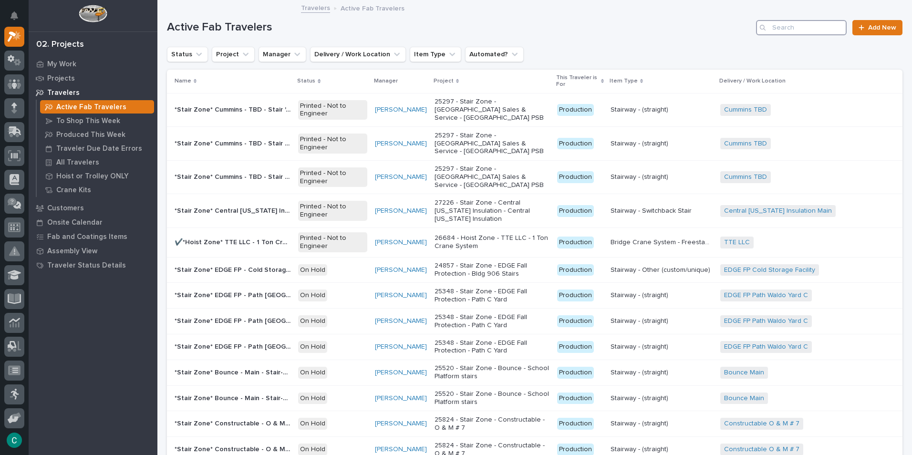
click at [784, 25] on input "Search" at bounding box center [801, 27] width 91 height 15
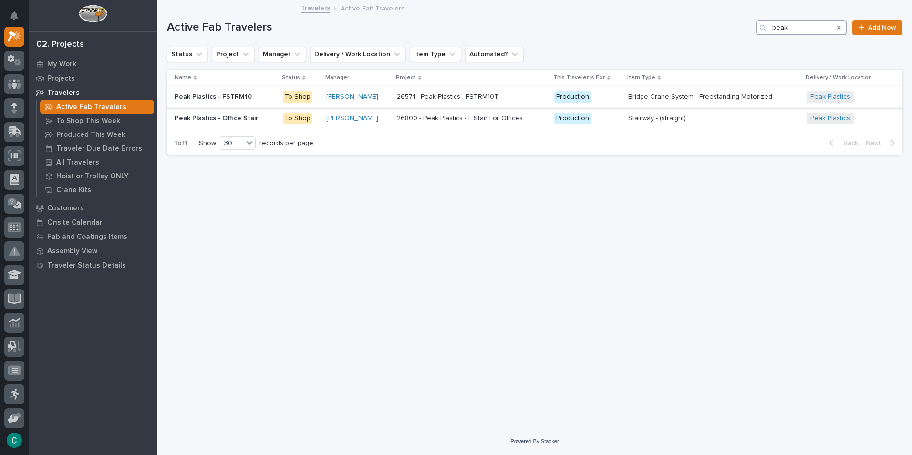
type input "peak"
click at [243, 96] on p "Peak Plastics - FSTRM10" at bounding box center [214, 96] width 79 height 10
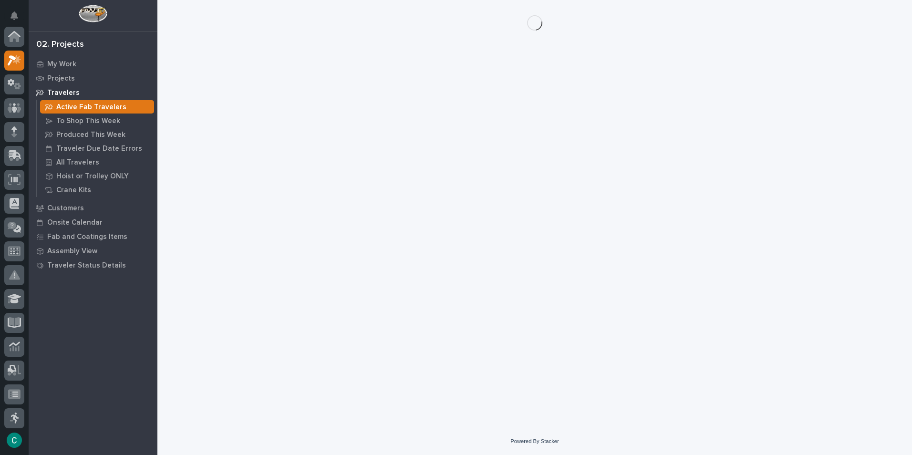
scroll to position [24, 0]
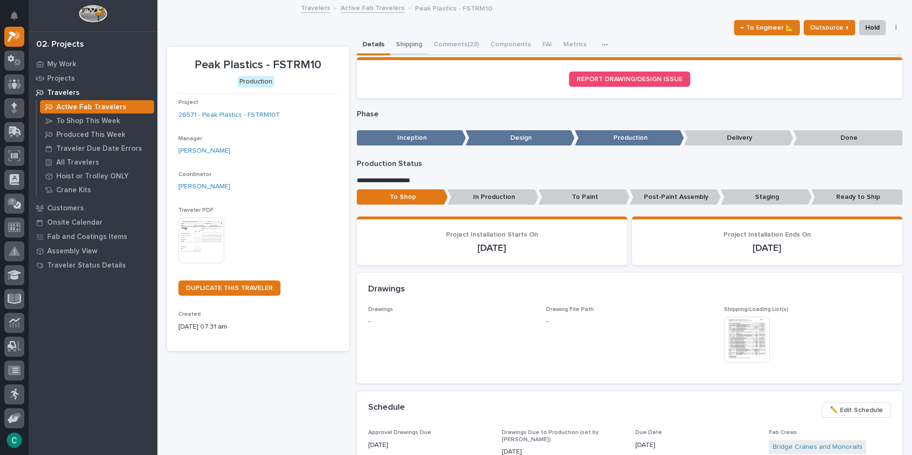
click at [403, 42] on button "Shipping" at bounding box center [409, 45] width 38 height 20
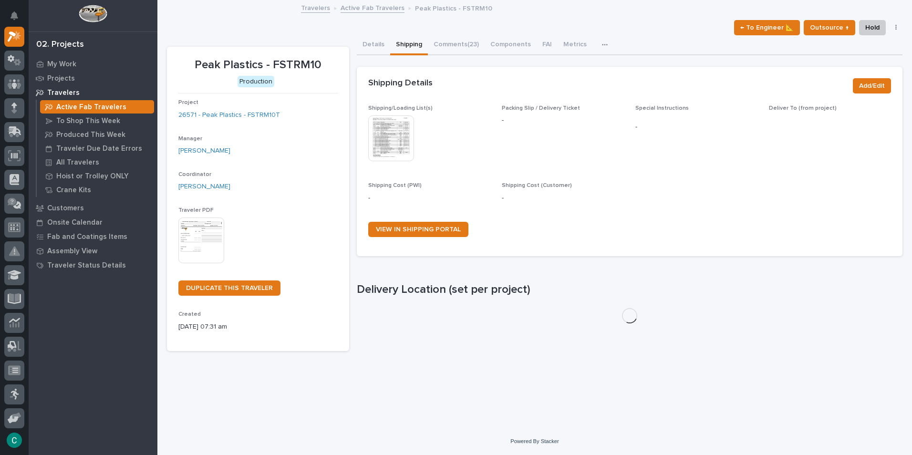
click at [398, 137] on img at bounding box center [391, 138] width 46 height 46
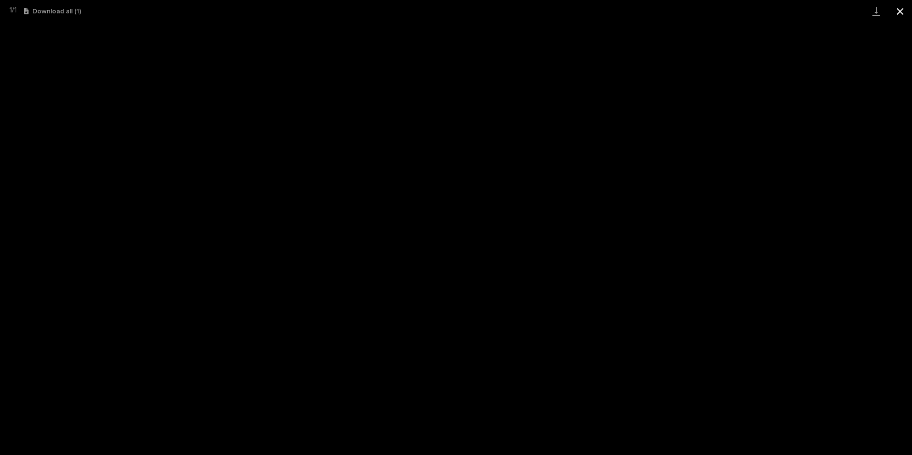
click at [904, 10] on button "Close gallery" at bounding box center [901, 11] width 24 height 22
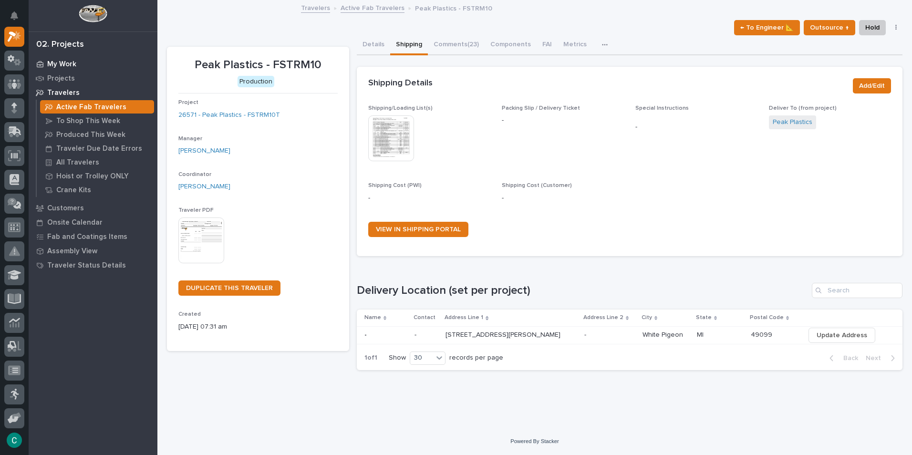
click at [74, 65] on p "My Work" at bounding box center [61, 64] width 29 height 9
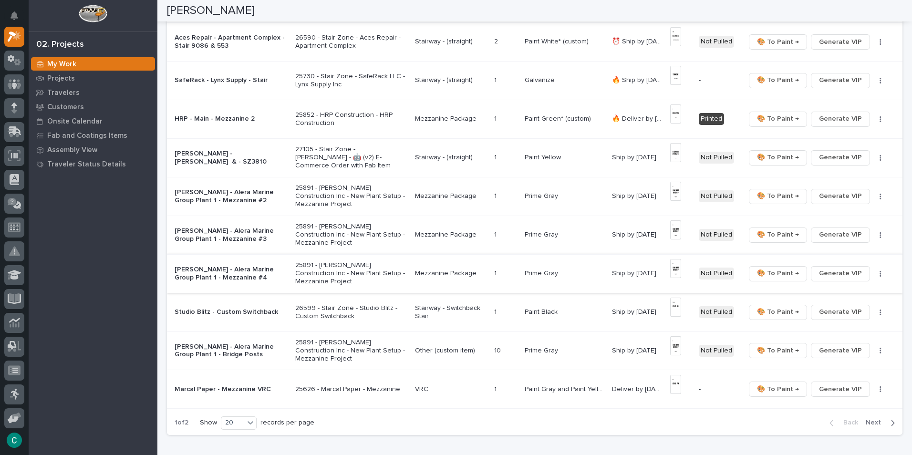
scroll to position [620, 0]
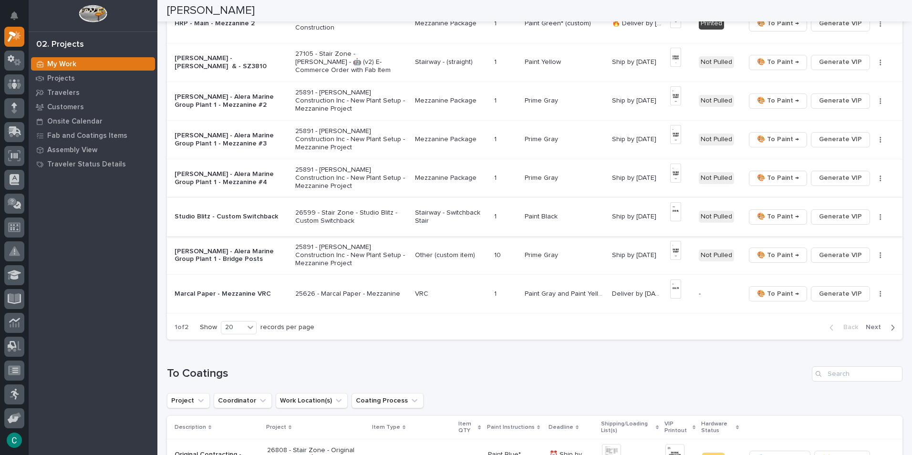
click at [672, 209] on img at bounding box center [675, 211] width 11 height 19
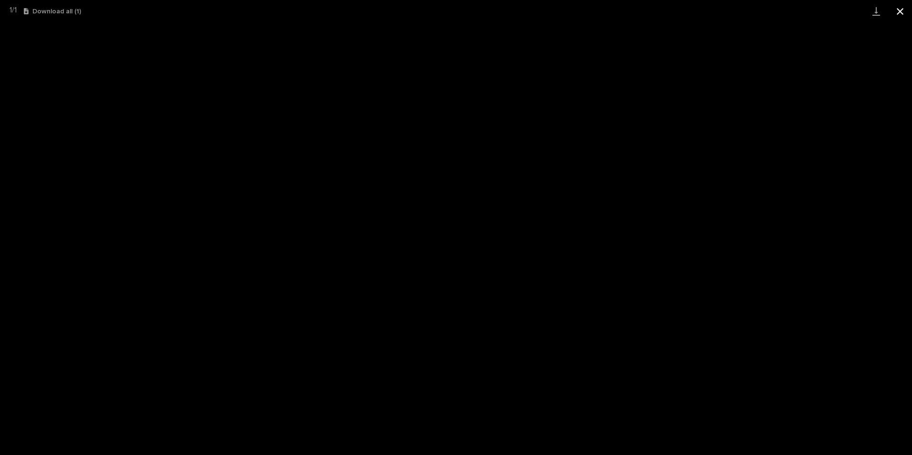
click at [897, 9] on button "Close gallery" at bounding box center [901, 11] width 24 height 22
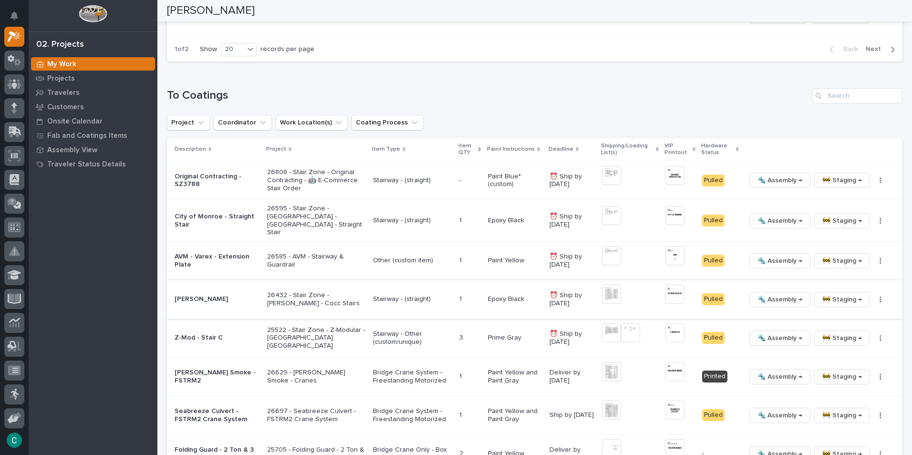
scroll to position [907, 0]
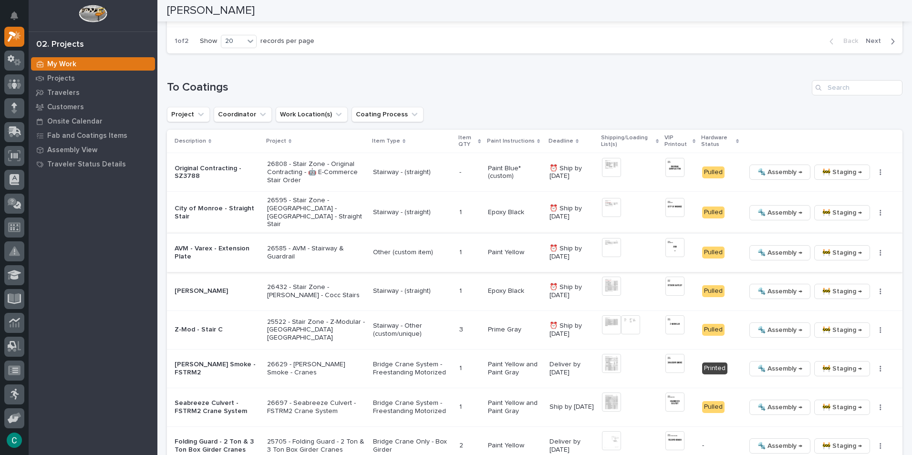
click at [608, 242] on img at bounding box center [611, 247] width 19 height 19
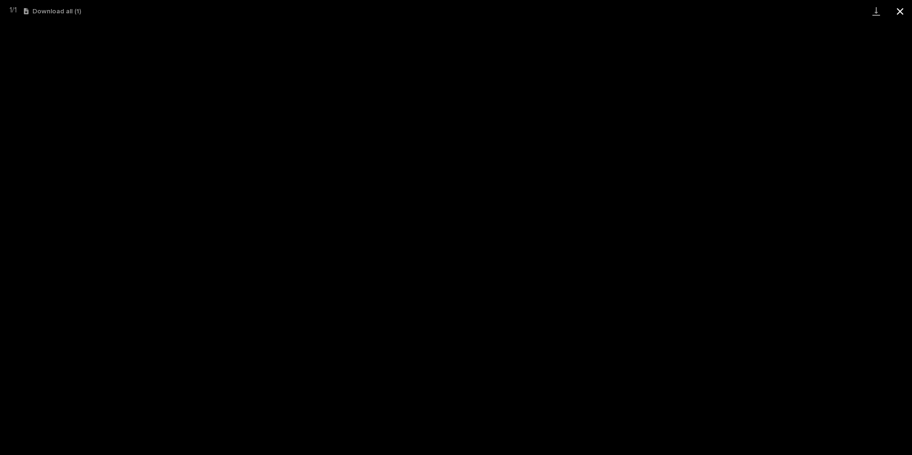
click at [901, 7] on button "Close gallery" at bounding box center [901, 11] width 24 height 22
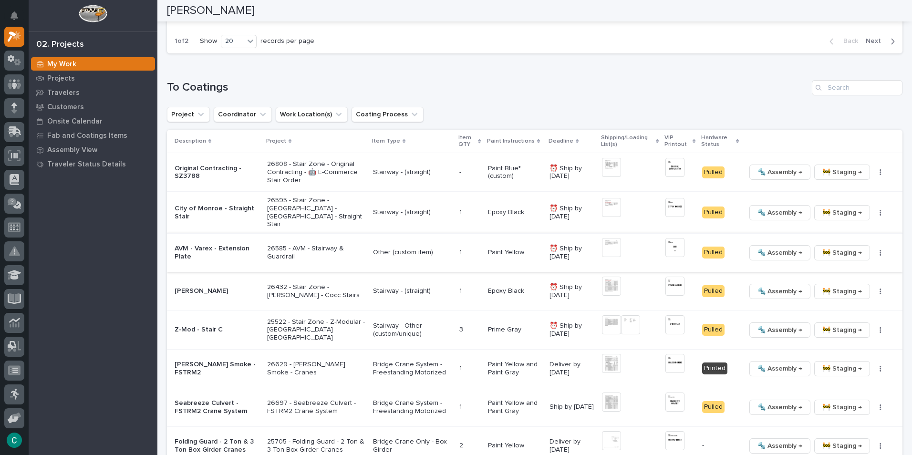
click at [837, 247] on span "🚧 Staging →" at bounding box center [843, 252] width 40 height 11
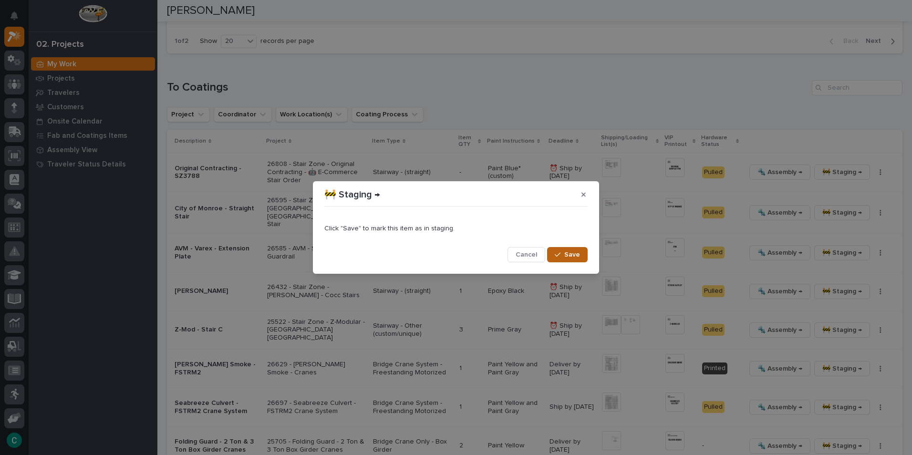
click at [560, 259] on button "Save" at bounding box center [567, 254] width 41 height 15
